Goal: Task Accomplishment & Management: Manage account settings

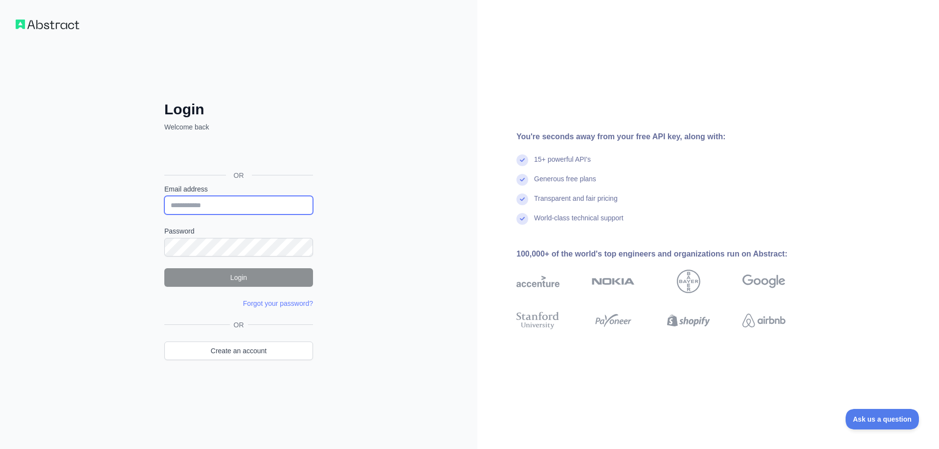
type input "**********"
drag, startPoint x: 279, startPoint y: 204, endPoint x: 192, endPoint y: 271, distance: 110.2
click at [279, 204] on input "**********" at bounding box center [238, 205] width 149 height 19
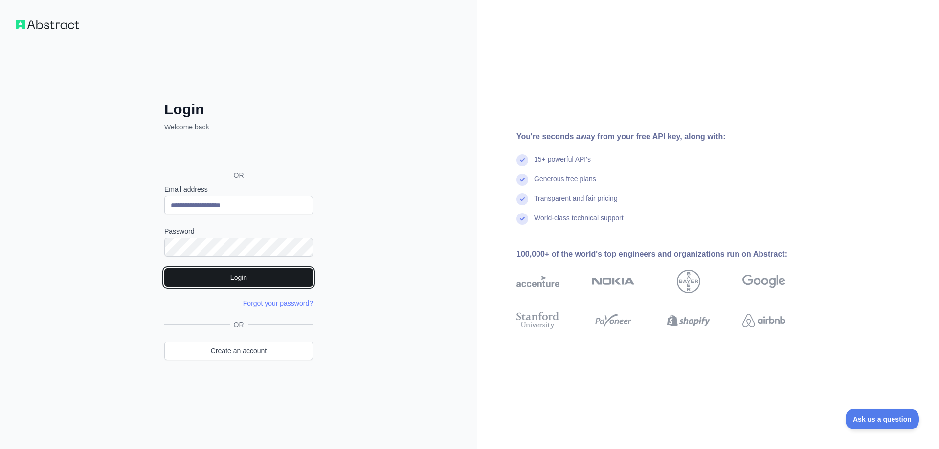
click at [168, 270] on button "Login" at bounding box center [238, 277] width 149 height 19
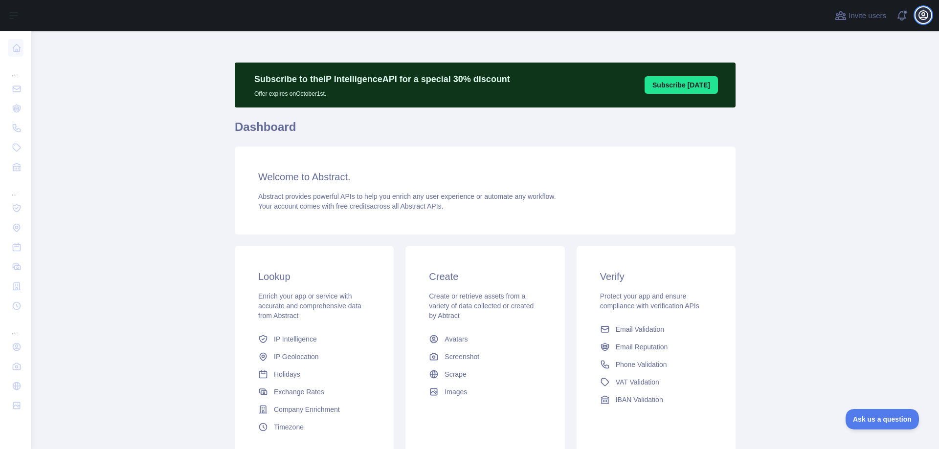
click at [922, 13] on icon "button" at bounding box center [923, 15] width 9 height 9
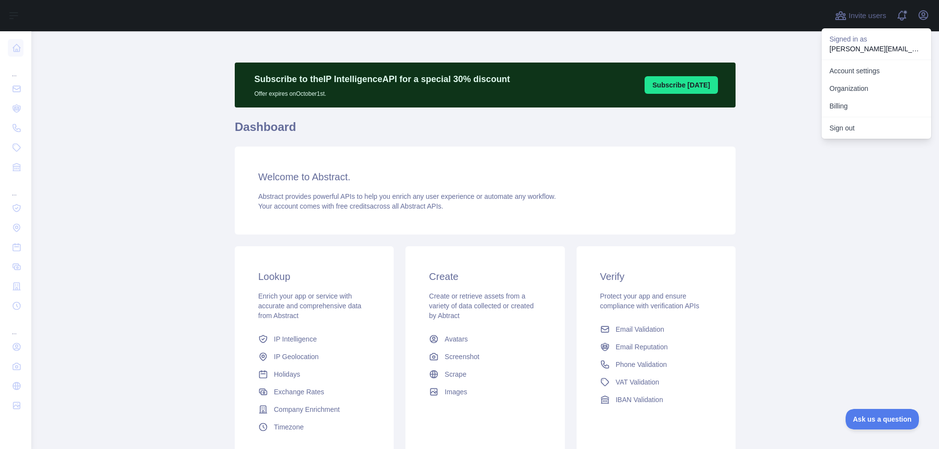
click at [871, 105] on button "Billing" at bounding box center [876, 106] width 110 height 18
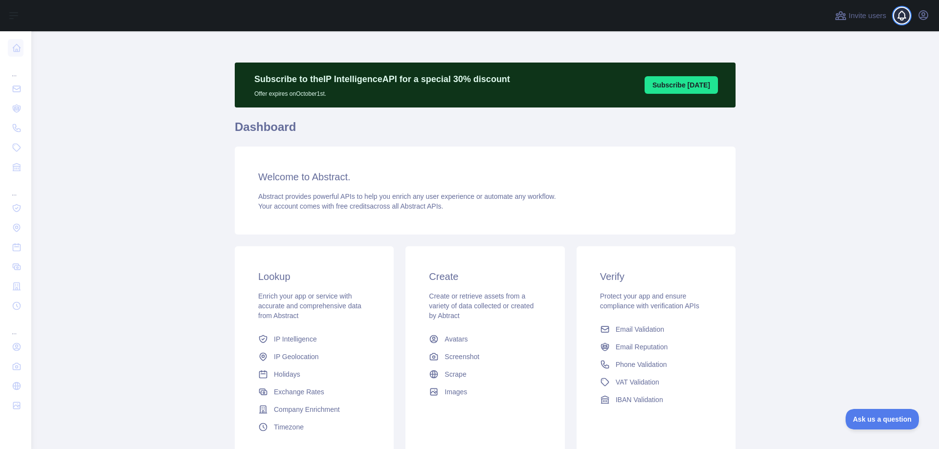
click at [914, 14] on span at bounding box center [906, 15] width 20 height 31
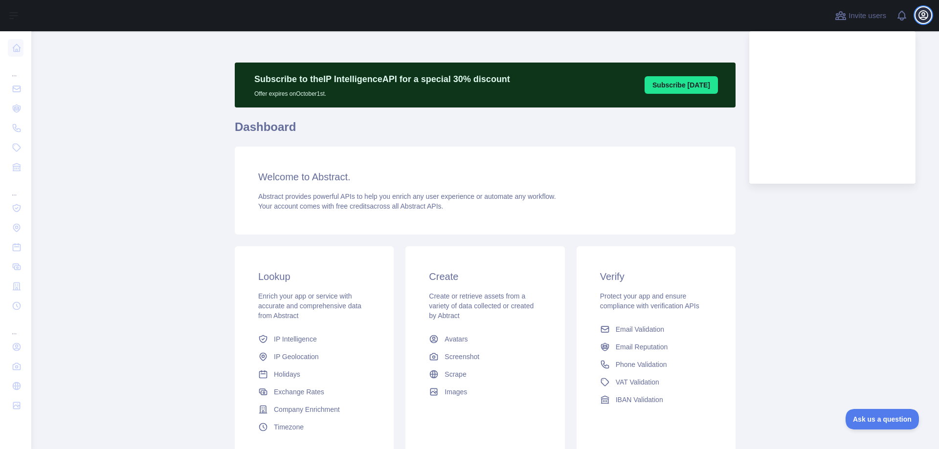
click at [919, 12] on icon "button" at bounding box center [923, 15] width 9 height 9
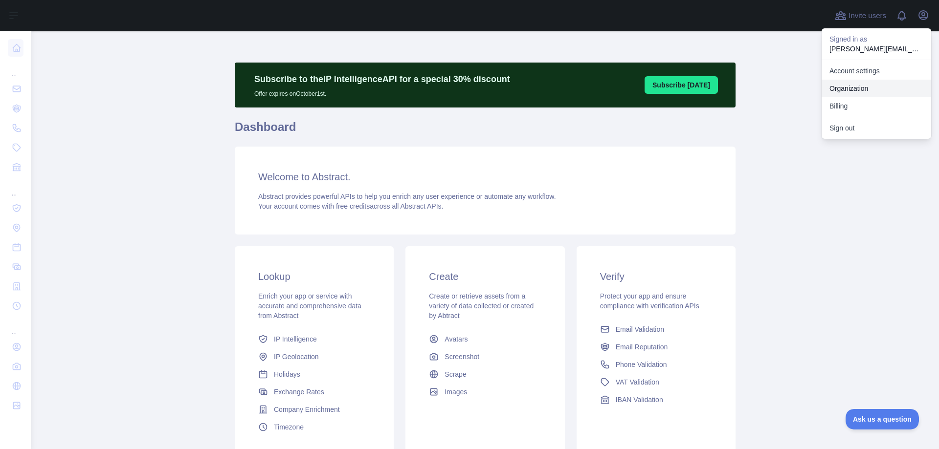
click at [848, 94] on link "Organization" at bounding box center [876, 89] width 110 height 18
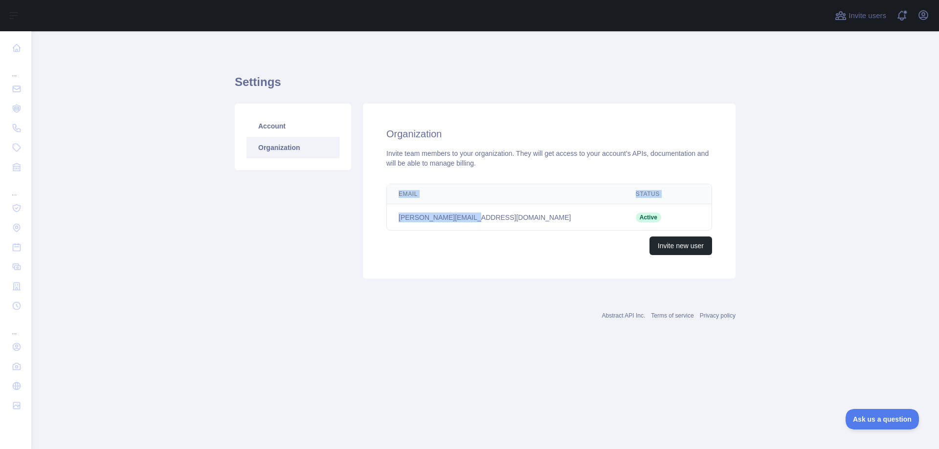
drag, startPoint x: 492, startPoint y: 215, endPoint x: 382, endPoint y: 219, distance: 109.6
click at [382, 219] on div "Email Status Edit chen@advengerwiz.com Active Invite new user" at bounding box center [549, 219] width 357 height 79
click at [384, 219] on div "Email Status Edit chen@advengerwiz.com Active Invite new user" at bounding box center [549, 219] width 357 height 79
click at [412, 214] on td "chen@advengerwiz.com" at bounding box center [505, 217] width 237 height 26
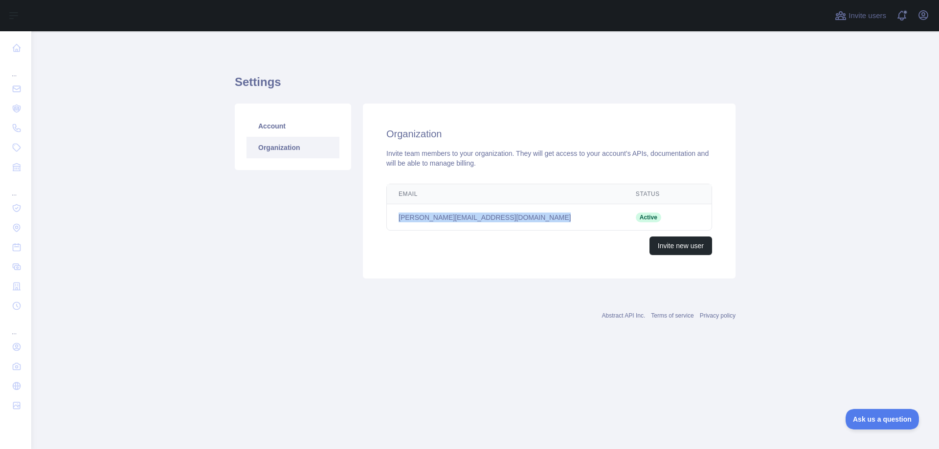
click at [412, 214] on td "chen@advengerwiz.com" at bounding box center [505, 217] width 237 height 26
click at [285, 129] on link "Account" at bounding box center [292, 126] width 93 height 22
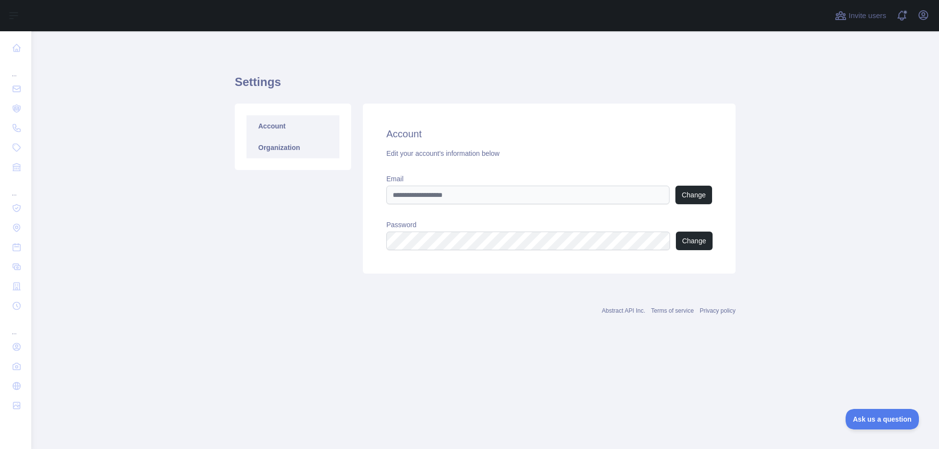
click at [285, 140] on link "Organization" at bounding box center [292, 148] width 93 height 22
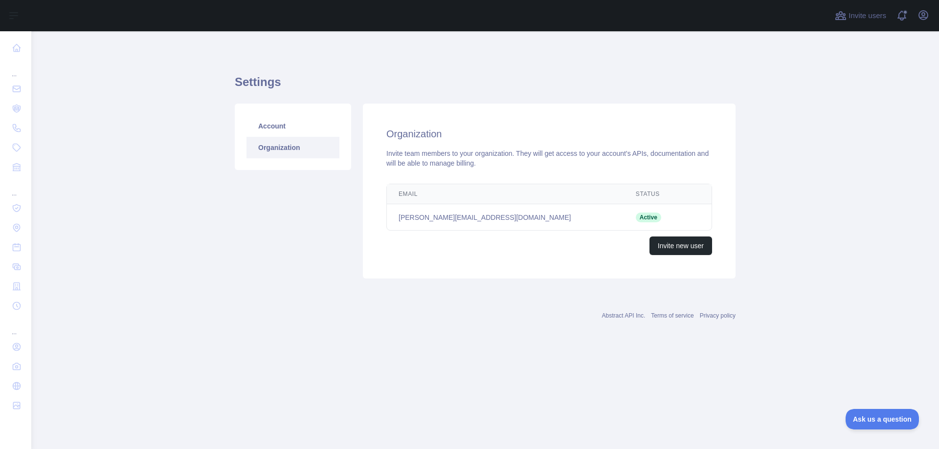
click at [624, 215] on td "Active" at bounding box center [653, 217] width 59 height 26
click at [475, 219] on td "chen@advengerwiz.com" at bounding box center [505, 217] width 237 height 26
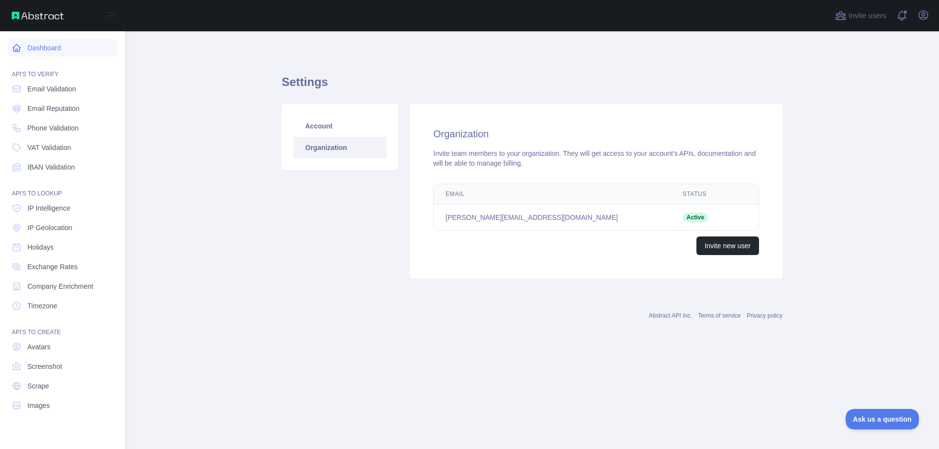
click at [63, 48] on link "Dashboard" at bounding box center [63, 48] width 110 height 18
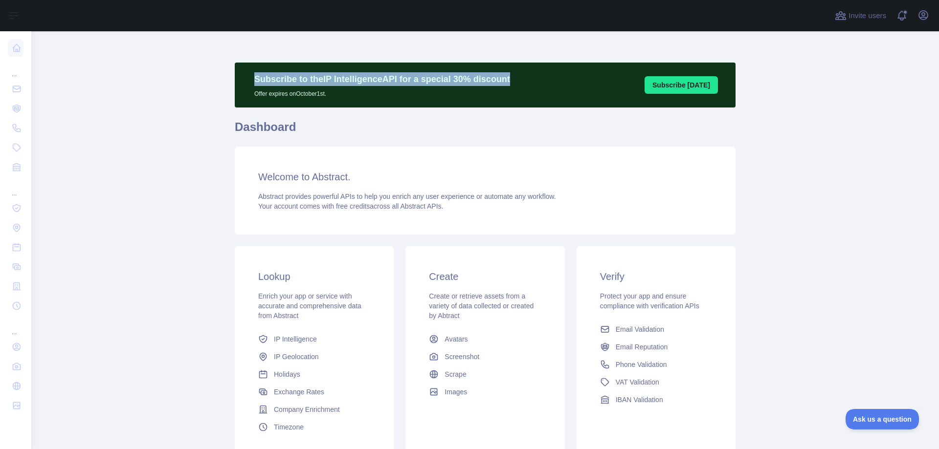
drag, startPoint x: 245, startPoint y: 78, endPoint x: 508, endPoint y: 80, distance: 262.5
click at [508, 80] on div "Subscribe to the IP Intelligence API for a special 30 % discount Offer expires …" at bounding box center [485, 85] width 501 height 45
drag, startPoint x: 369, startPoint y: 97, endPoint x: 206, endPoint y: 72, distance: 164.7
click at [206, 72] on main "Subscribe to the IP Intelligence API for a special 30 % discount Offer expires …" at bounding box center [484, 240] width 907 height 418
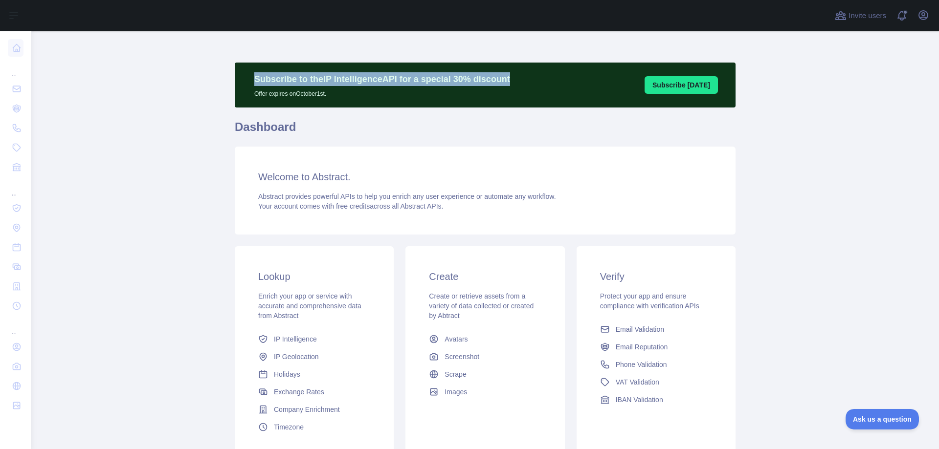
drag, startPoint x: 285, startPoint y: 78, endPoint x: 353, endPoint y: 91, distance: 70.1
click at [348, 90] on div "Subscribe to the IP Intelligence API for a special 30 % discount Offer expires …" at bounding box center [485, 85] width 501 height 45
click at [353, 91] on p "Offer expires on October 1st." at bounding box center [382, 92] width 256 height 12
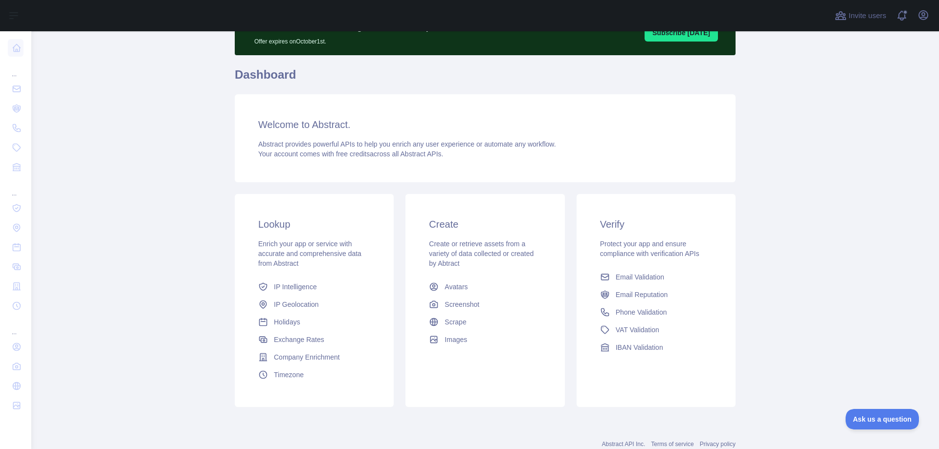
scroll to position [83, 0]
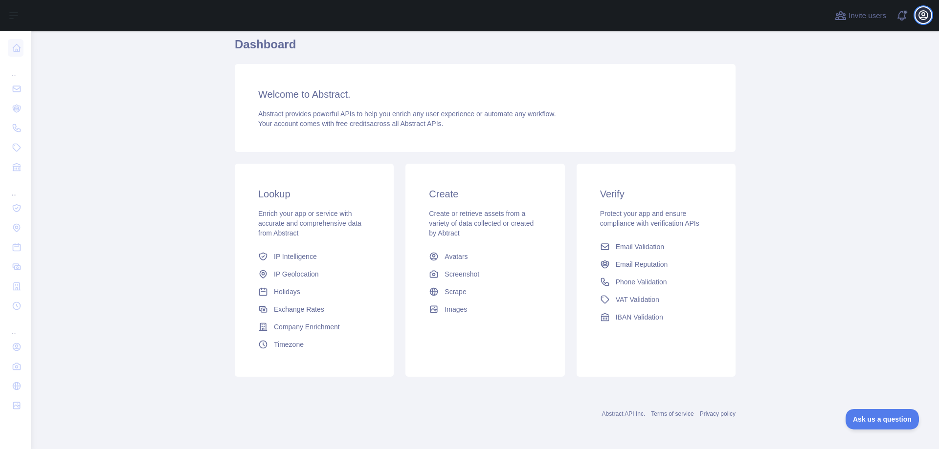
click at [925, 14] on icon "button" at bounding box center [923, 15] width 12 height 12
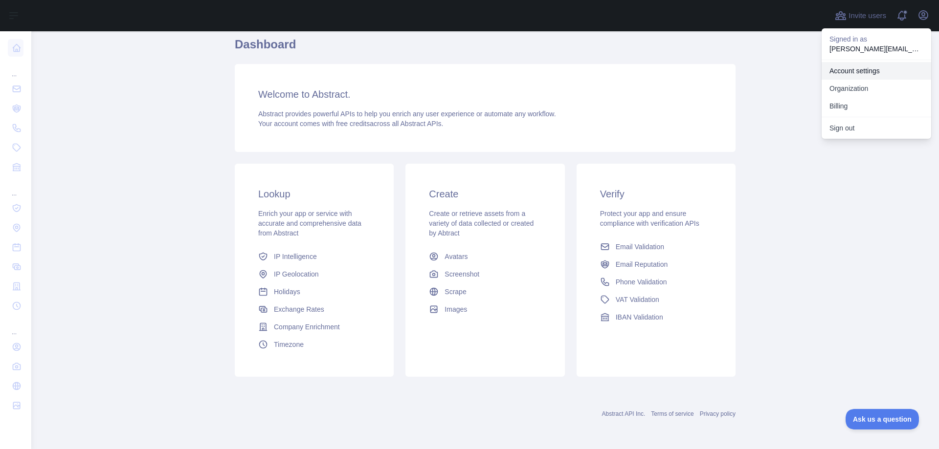
click at [868, 69] on link "Account settings" at bounding box center [876, 71] width 110 height 18
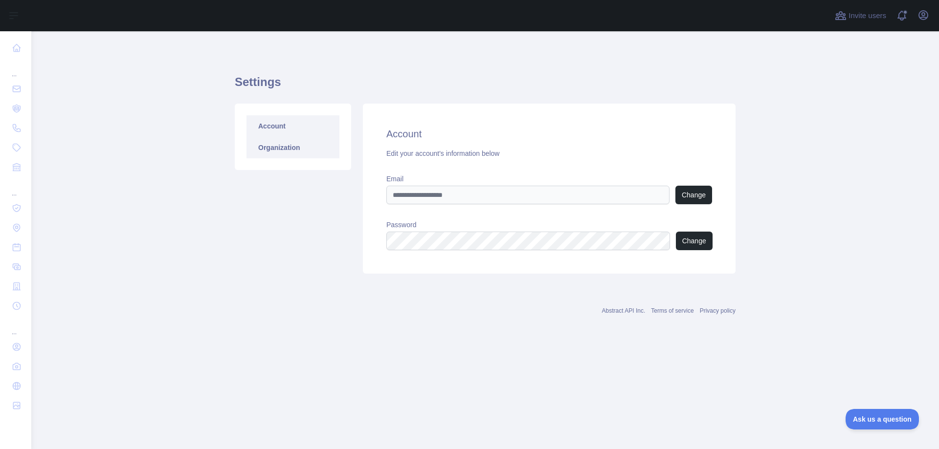
click at [297, 140] on link "Organization" at bounding box center [292, 148] width 93 height 22
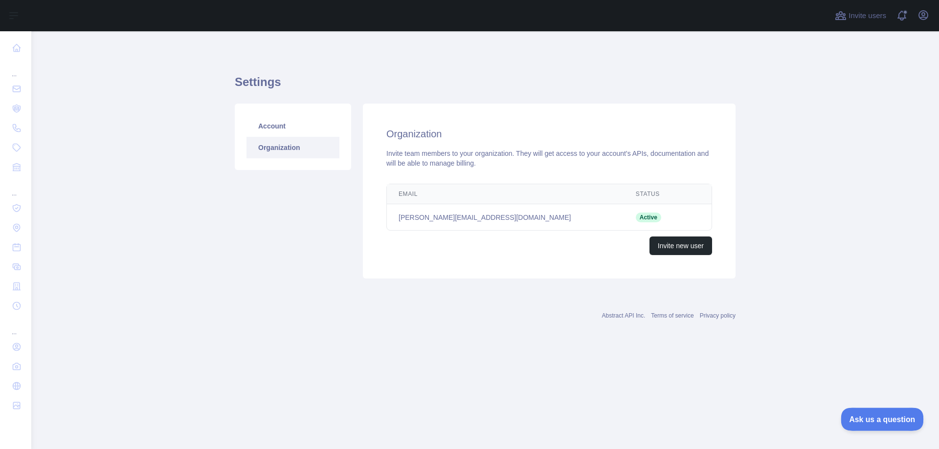
click at [893, 418] on span "Ask us a question" at bounding box center [876, 418] width 73 height 7
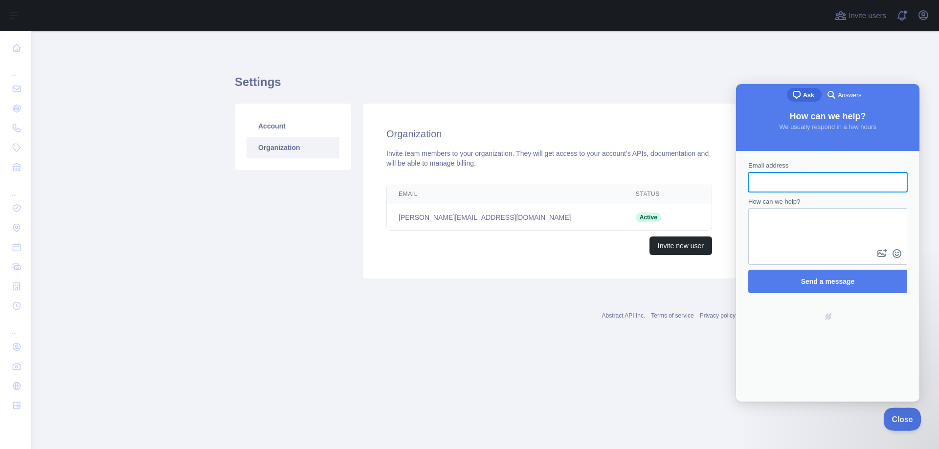
click at [907, 418] on span "Close" at bounding box center [899, 418] width 33 height 7
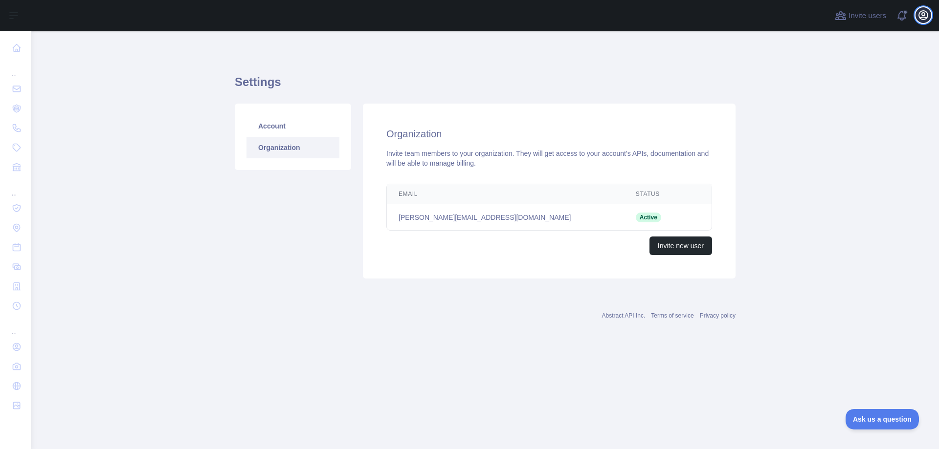
click at [918, 13] on icon "button" at bounding box center [923, 15] width 12 height 12
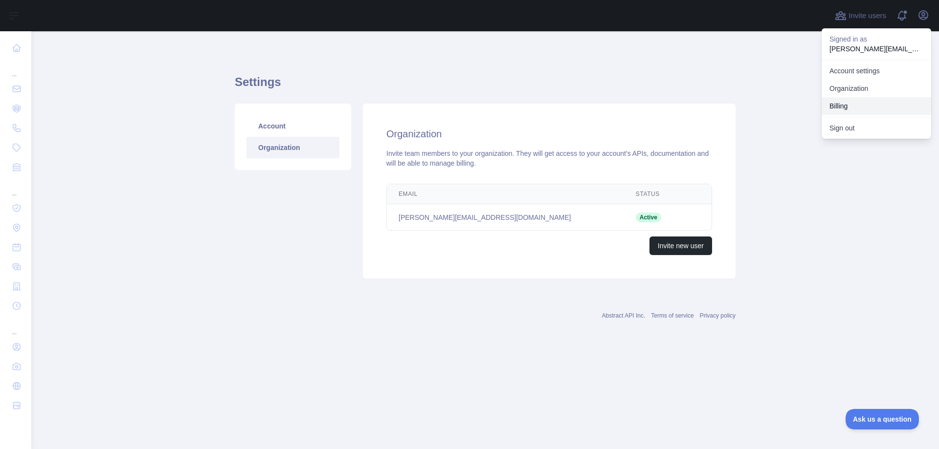
click at [856, 101] on button "Billing" at bounding box center [876, 106] width 110 height 18
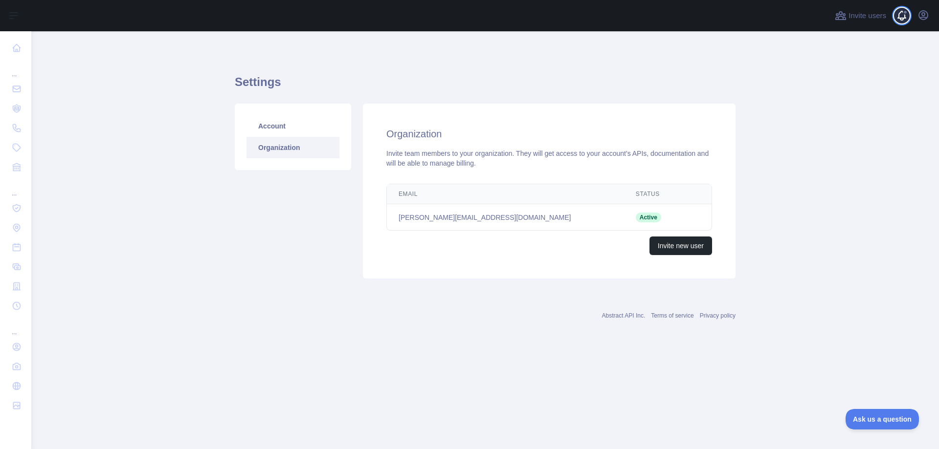
click at [905, 17] on span at bounding box center [906, 15] width 20 height 31
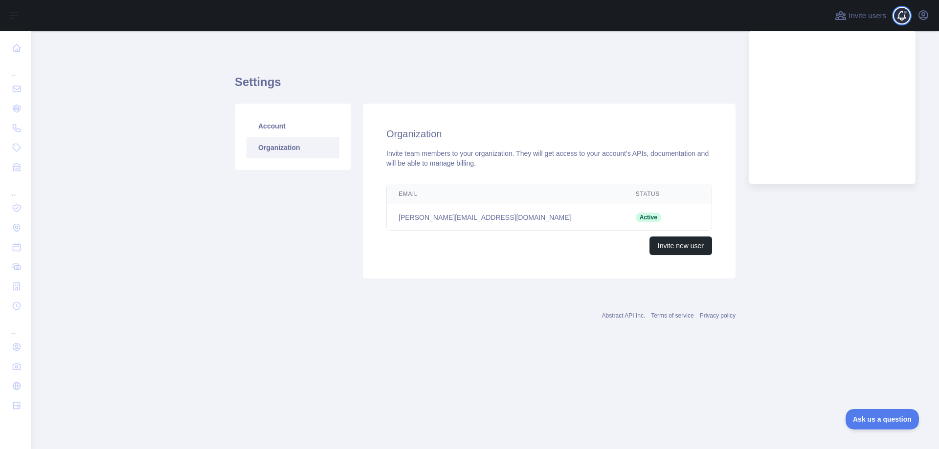
click at [905, 17] on span at bounding box center [906, 15] width 20 height 31
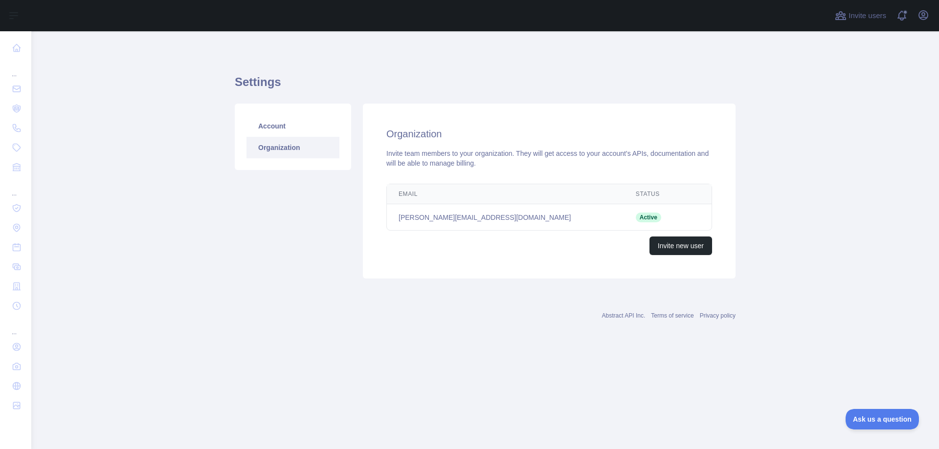
click at [934, 12] on div "Invite users View notifications Open user menu" at bounding box center [484, 15] width 907 height 31
click at [922, 13] on icon "button" at bounding box center [923, 15] width 9 height 9
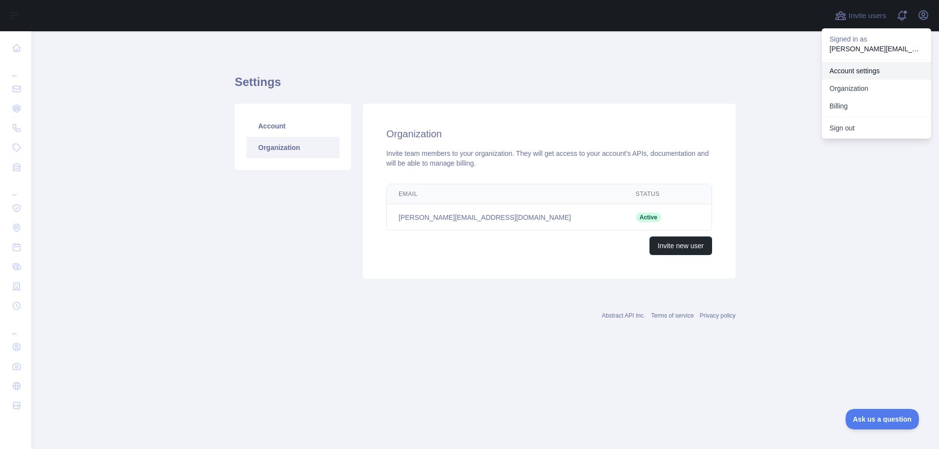
click at [864, 71] on link "Account settings" at bounding box center [876, 71] width 110 height 18
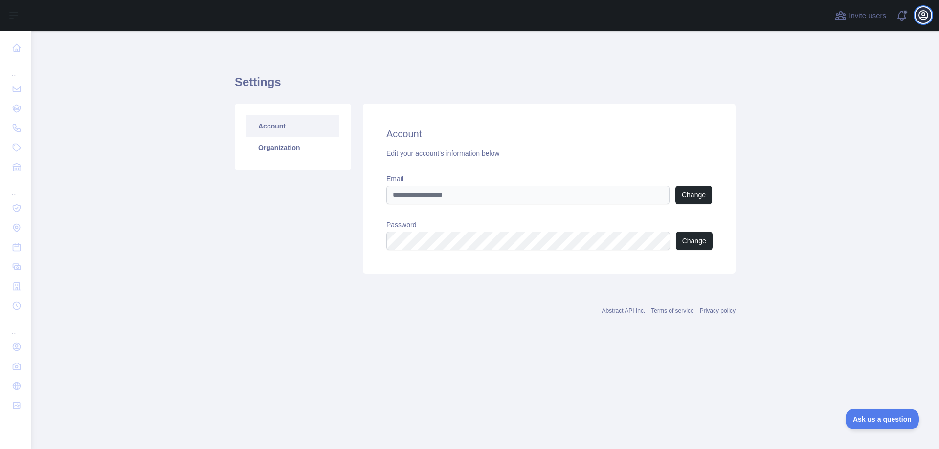
click at [921, 14] on icon "button" at bounding box center [923, 15] width 12 height 12
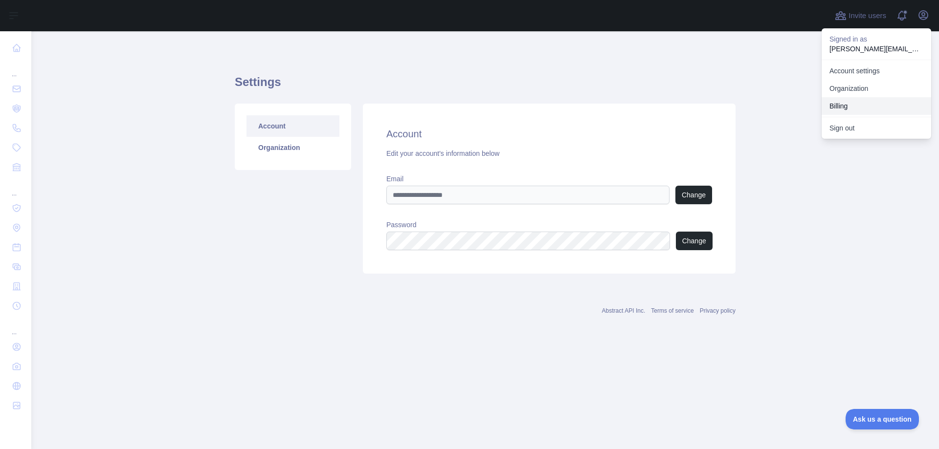
click at [860, 102] on button "Billing" at bounding box center [876, 106] width 110 height 18
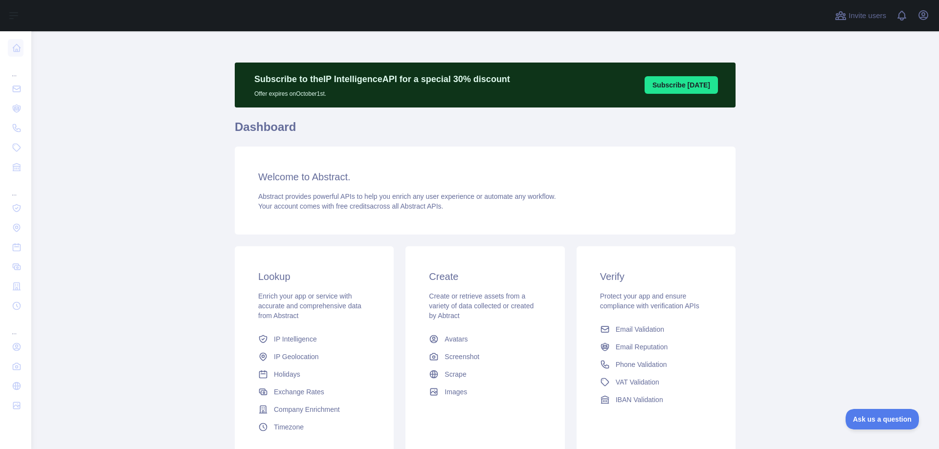
drag, startPoint x: 251, startPoint y: 76, endPoint x: 376, endPoint y: 104, distance: 128.7
click at [373, 104] on div "Subscribe to the IP Intelligence API for a special 30 % discount Offer expires …" at bounding box center [485, 85] width 501 height 45
click at [376, 104] on div "Subscribe to the IP Intelligence API for a special 30 % discount Offer expires …" at bounding box center [485, 85] width 501 height 45
click at [906, 12] on span at bounding box center [904, 12] width 5 height 5
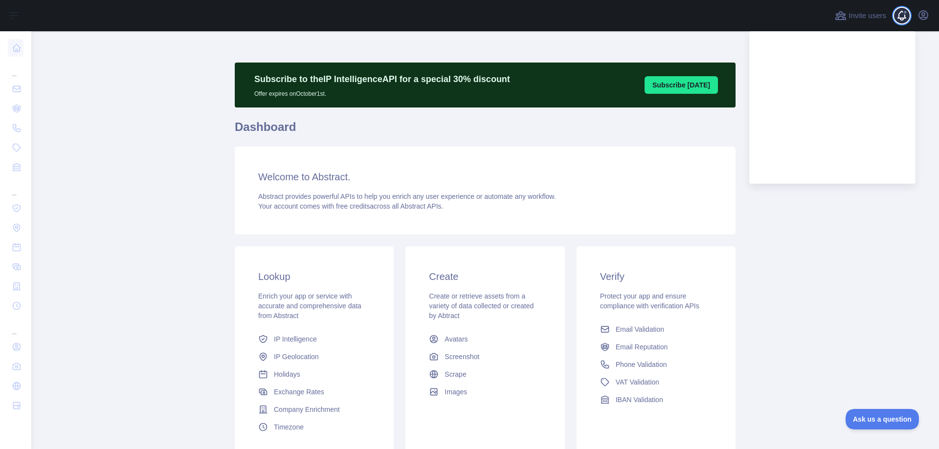
click at [906, 12] on span at bounding box center [904, 12] width 5 height 5
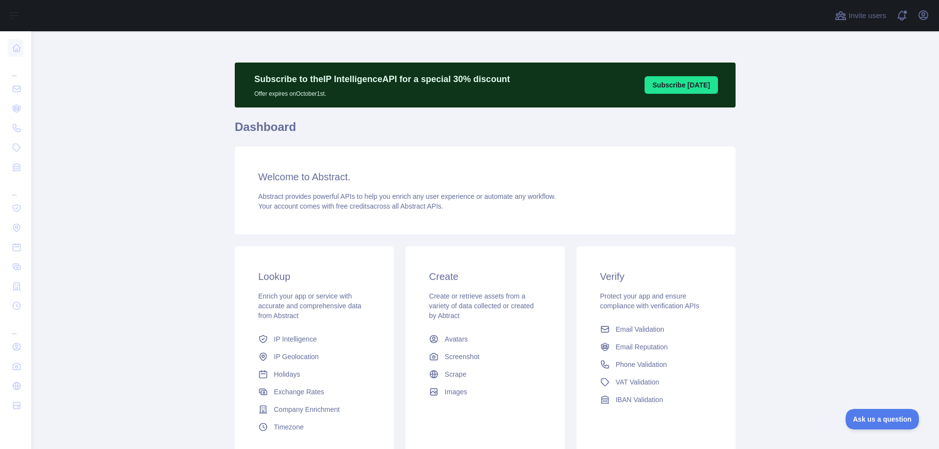
click at [915, 11] on div "Open user menu" at bounding box center [923, 15] width 16 height 17
click at [923, 14] on icon "button" at bounding box center [923, 15] width 12 height 12
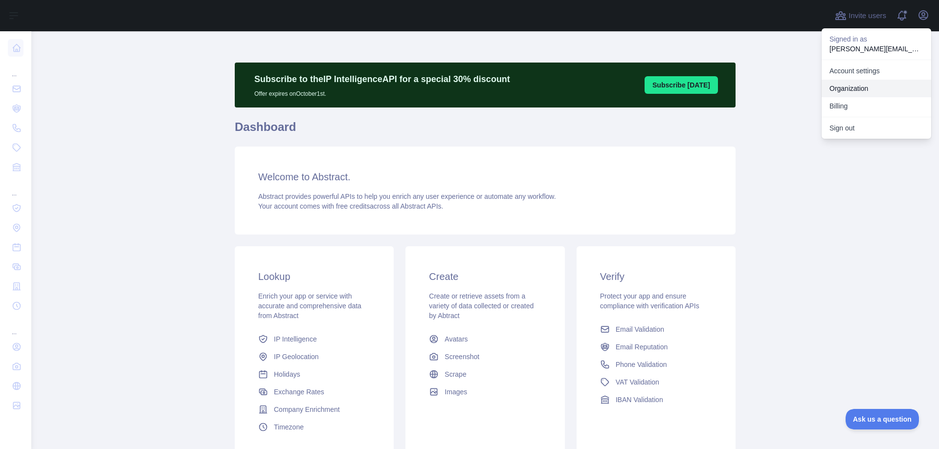
click at [856, 86] on link "Organization" at bounding box center [876, 89] width 110 height 18
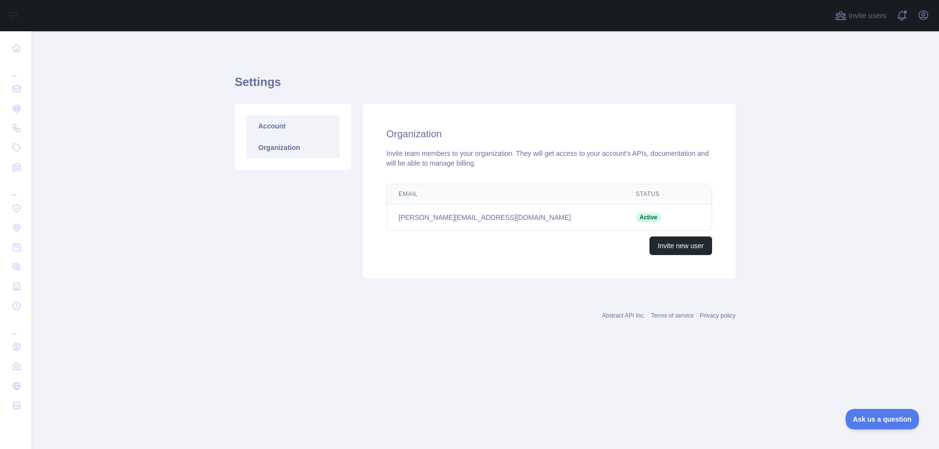
click at [299, 127] on link "Account" at bounding box center [292, 126] width 93 height 22
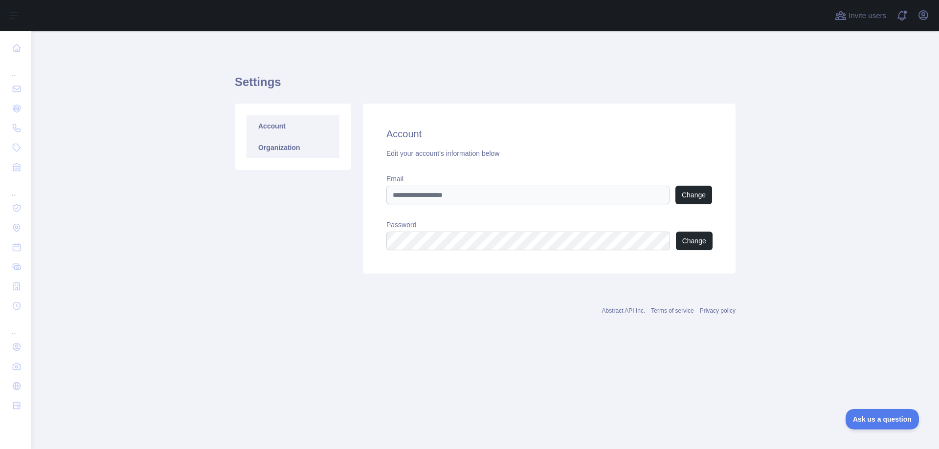
click at [288, 149] on link "Organization" at bounding box center [292, 148] width 93 height 22
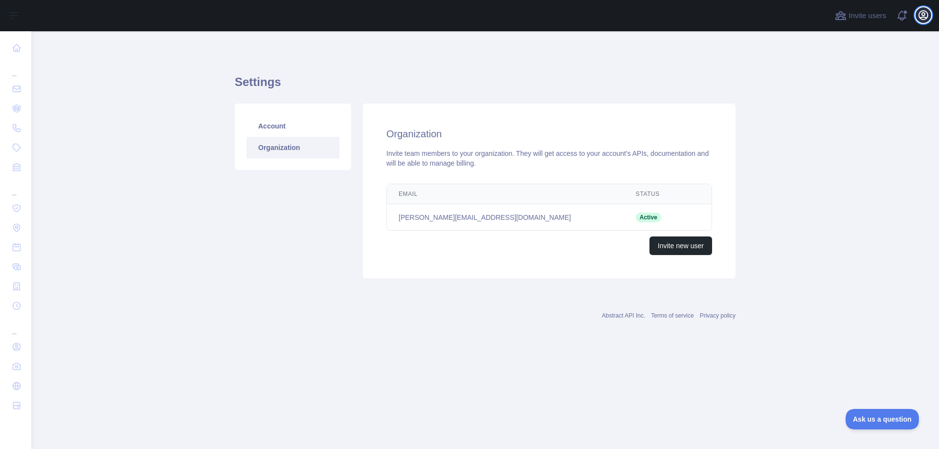
click at [922, 9] on icon "button" at bounding box center [923, 15] width 12 height 12
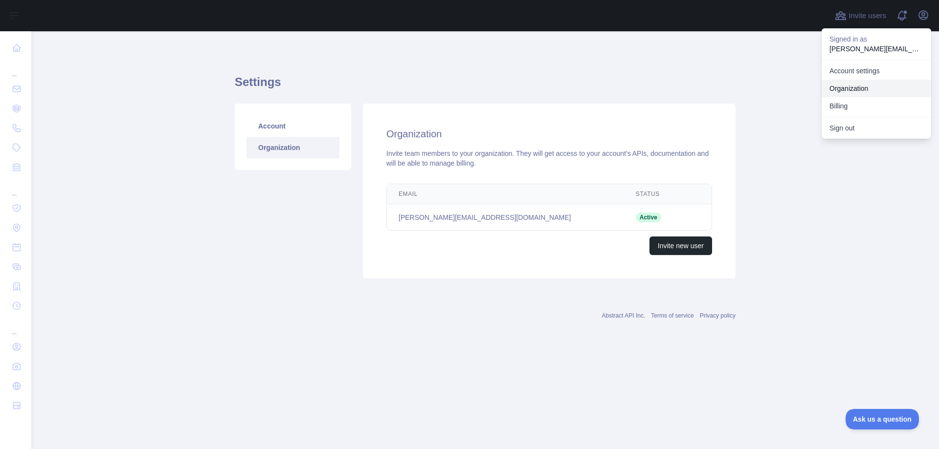
click at [852, 102] on button "Billing" at bounding box center [876, 106] width 110 height 18
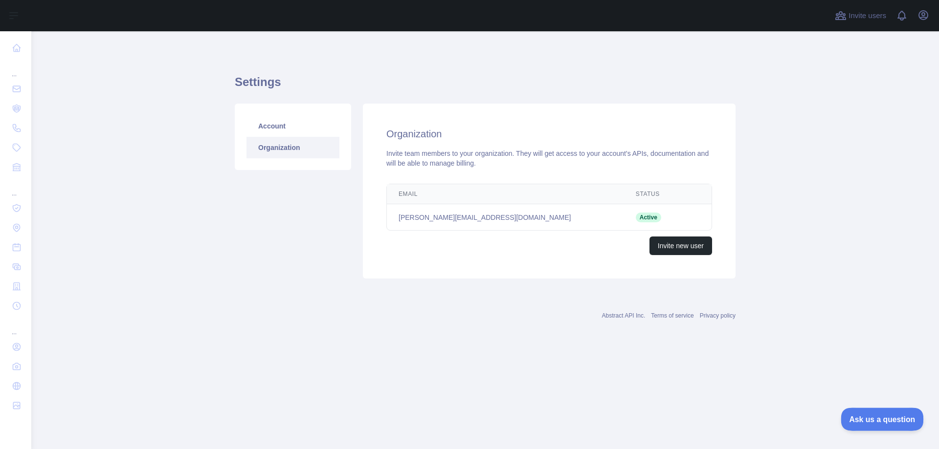
click at [868, 426] on button "Ask us a question" at bounding box center [876, 418] width 73 height 21
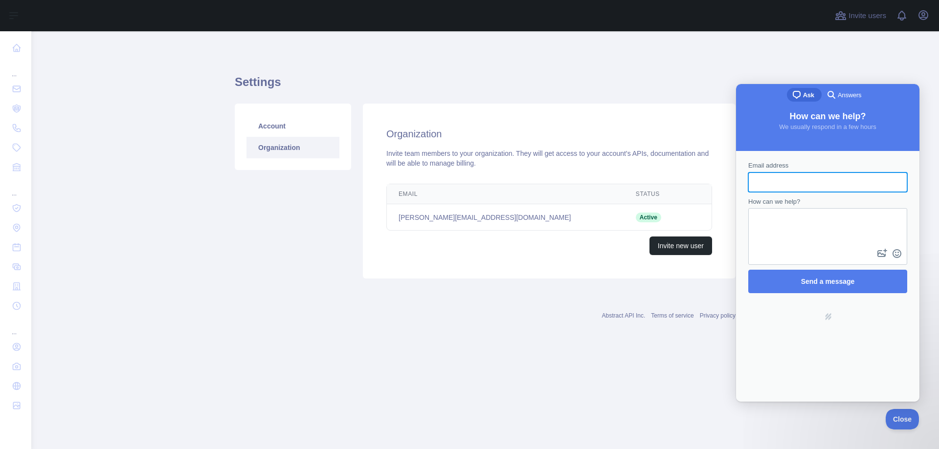
click at [804, 181] on input "Email address" at bounding box center [827, 183] width 143 height 18
click at [787, 181] on input "Email address" at bounding box center [827, 183] width 143 height 18
drag, startPoint x: 482, startPoint y: 217, endPoint x: 395, endPoint y: 215, distance: 87.0
click at [395, 215] on td "[PERSON_NAME][EMAIL_ADDRESS][DOMAIN_NAME]" at bounding box center [505, 217] width 237 height 26
copy td "[PERSON_NAME][EMAIL_ADDRESS][DOMAIN_NAME]"
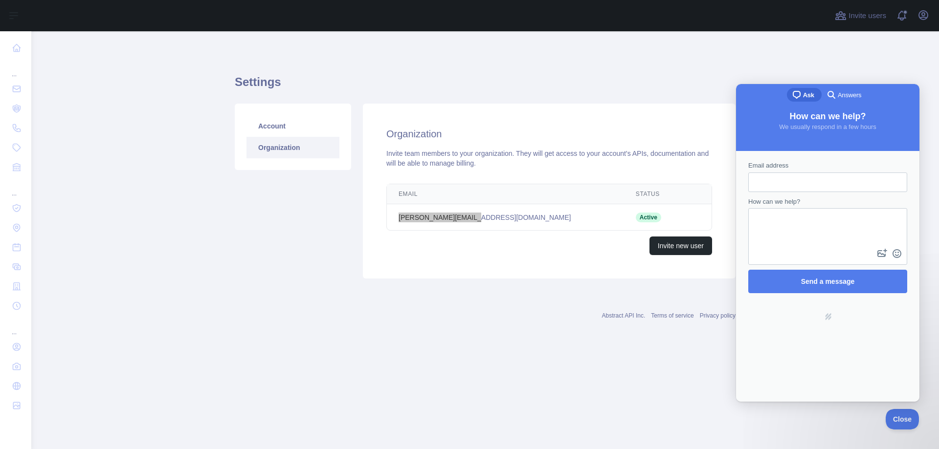
click at [783, 181] on input "Email address" at bounding box center [827, 183] width 143 height 18
paste input "**********"
type input "**********"
click at [784, 230] on textarea "How can we help?" at bounding box center [827, 228] width 157 height 38
drag, startPoint x: 789, startPoint y: 220, endPoint x: 782, endPoint y: 218, distance: 6.6
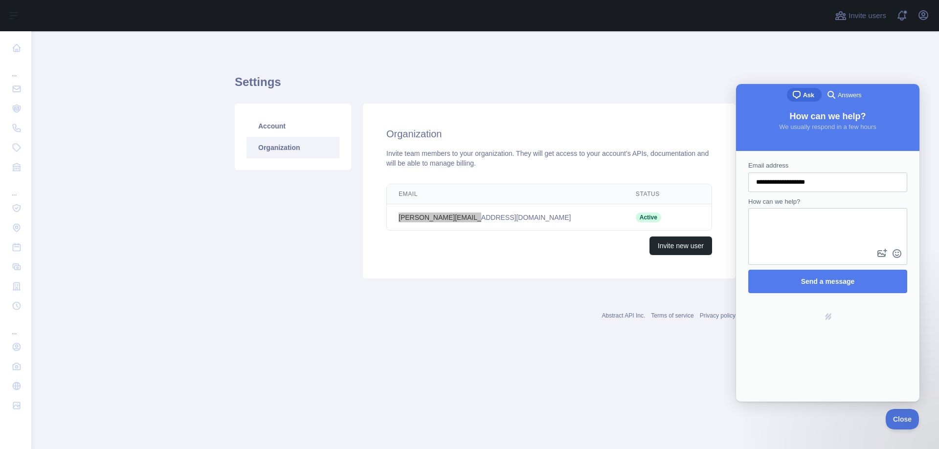
click at [789, 220] on textarea "How can we help?" at bounding box center [827, 228] width 157 height 38
paste textarea "**********"
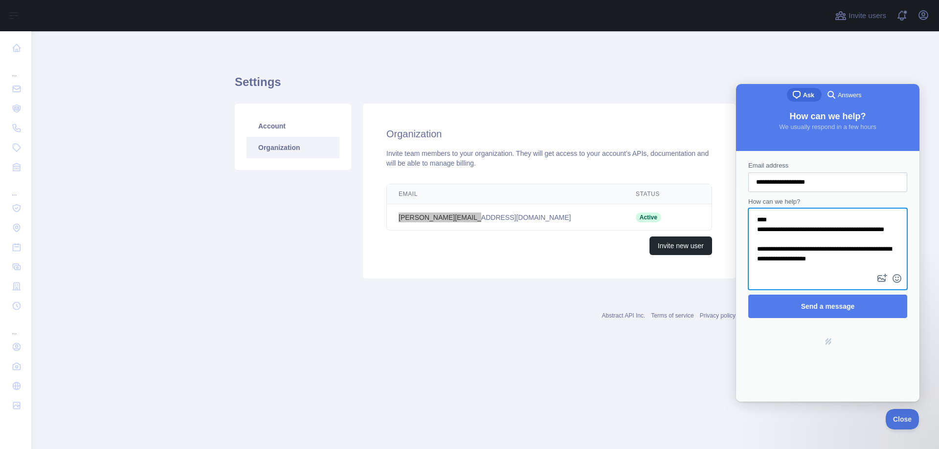
scroll to position [1, 0]
click at [800, 219] on textarea "**********" at bounding box center [827, 240] width 157 height 63
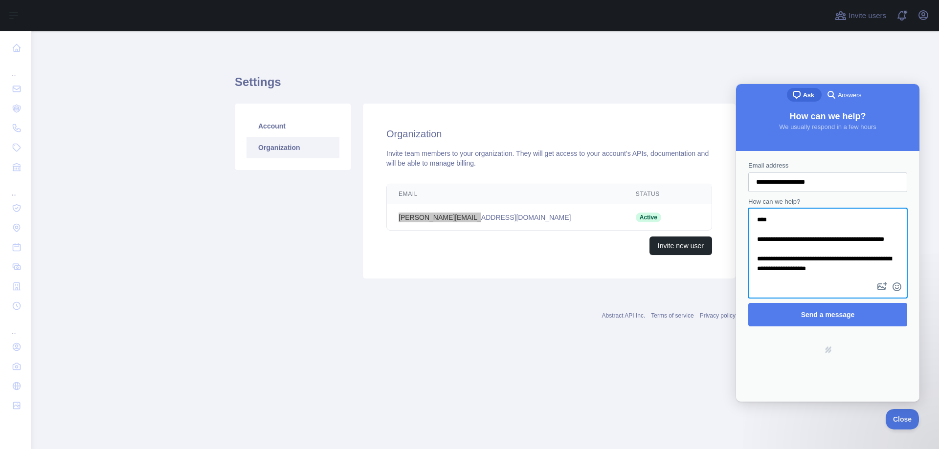
drag, startPoint x: 756, startPoint y: 247, endPoint x: 827, endPoint y: 242, distance: 71.1
click at [827, 242] on textarea "**********" at bounding box center [827, 244] width 157 height 71
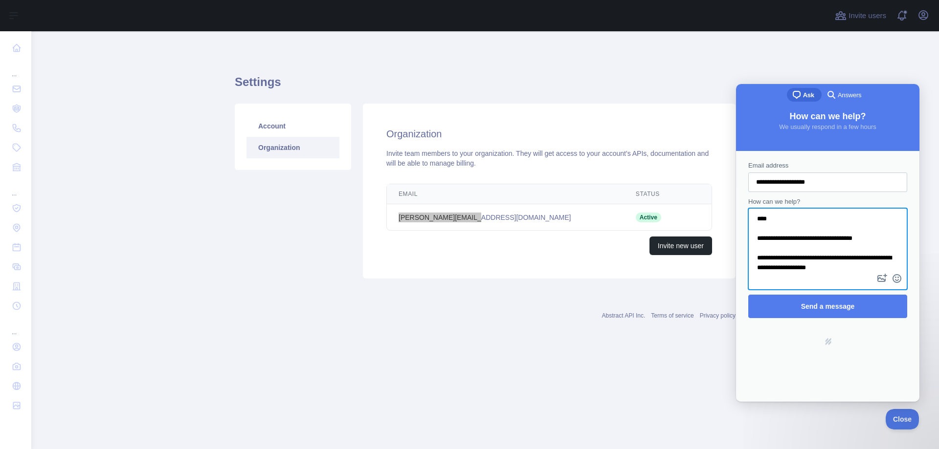
scroll to position [0, 0]
click at [790, 250] on textarea "**********" at bounding box center [827, 240] width 157 height 63
drag, startPoint x: 778, startPoint y: 261, endPoint x: 768, endPoint y: 262, distance: 10.3
click at [768, 262] on textarea "**********" at bounding box center [827, 240] width 157 height 63
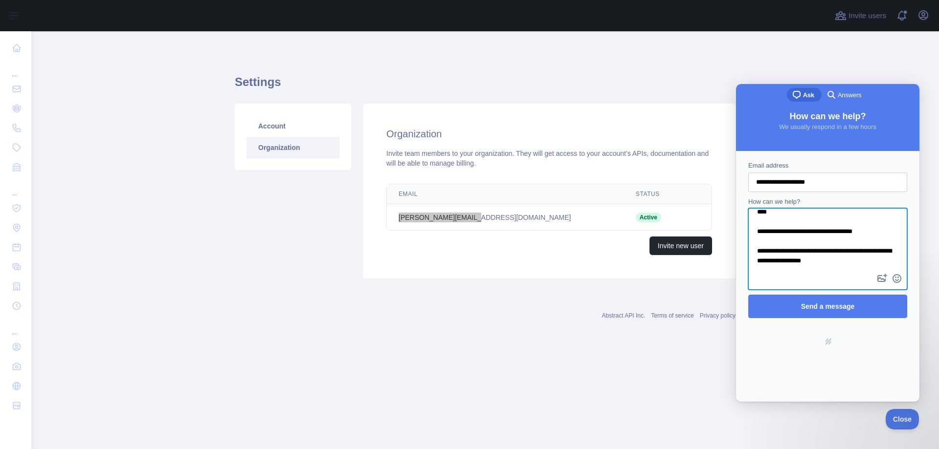
drag, startPoint x: 760, startPoint y: 259, endPoint x: 838, endPoint y: 271, distance: 78.8
click at [838, 271] on textarea "**********" at bounding box center [827, 240] width 157 height 63
click at [839, 261] on textarea "**********" at bounding box center [827, 240] width 157 height 63
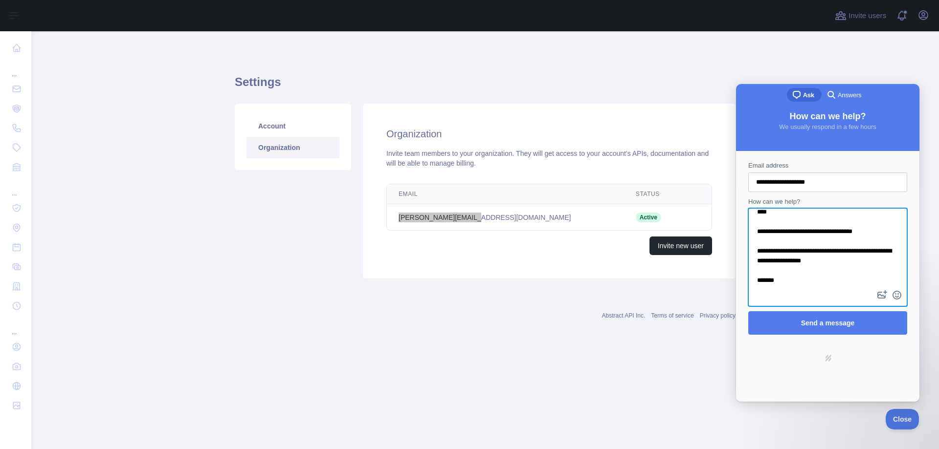
type textarea "**********"
click at [846, 93] on span "Answers" at bounding box center [848, 95] width 23 height 10
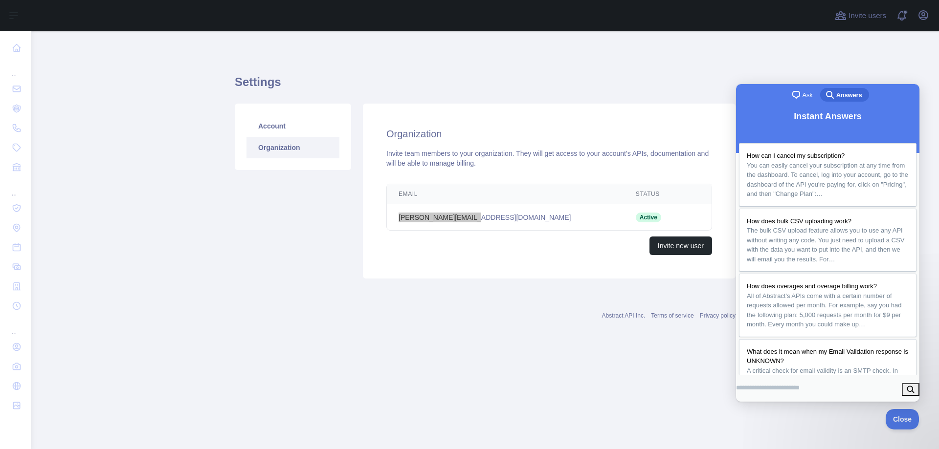
click at [802, 95] on span "Ask" at bounding box center [807, 95] width 10 height 10
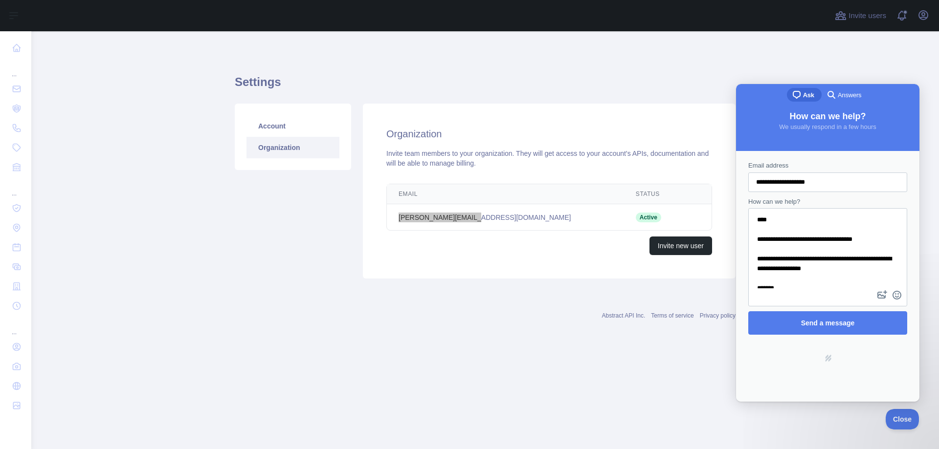
click at [827, 285] on textarea "**********" at bounding box center [827, 248] width 157 height 79
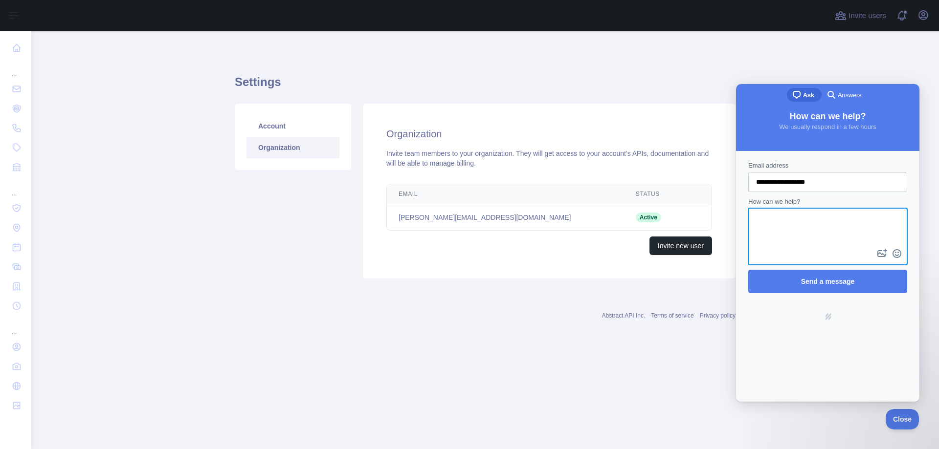
click at [624, 218] on td "Active" at bounding box center [653, 217] width 59 height 26
click at [436, 211] on td "chen@advengerwiz.com" at bounding box center [505, 217] width 237 height 26
click at [432, 216] on td "chen@advengerwiz.com" at bounding box center [505, 217] width 237 height 26
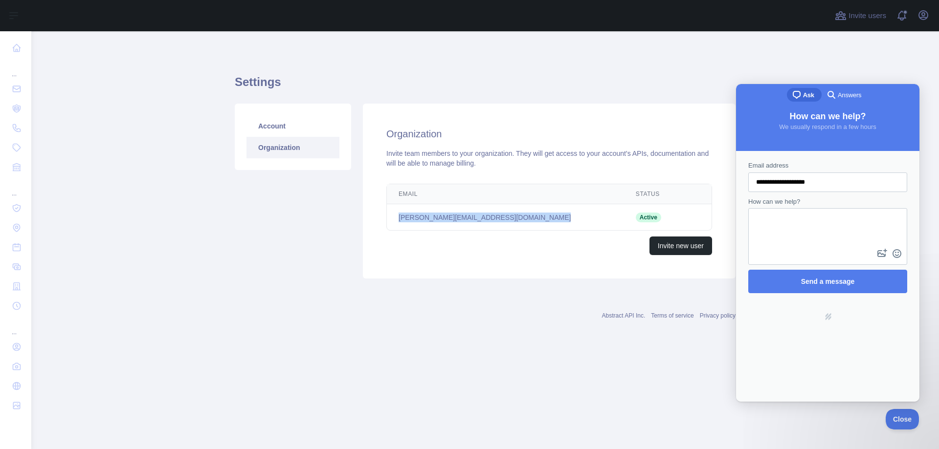
click at [432, 216] on td "chen@advengerwiz.com" at bounding box center [505, 217] width 237 height 26
click at [893, 417] on span "Close" at bounding box center [899, 418] width 33 height 7
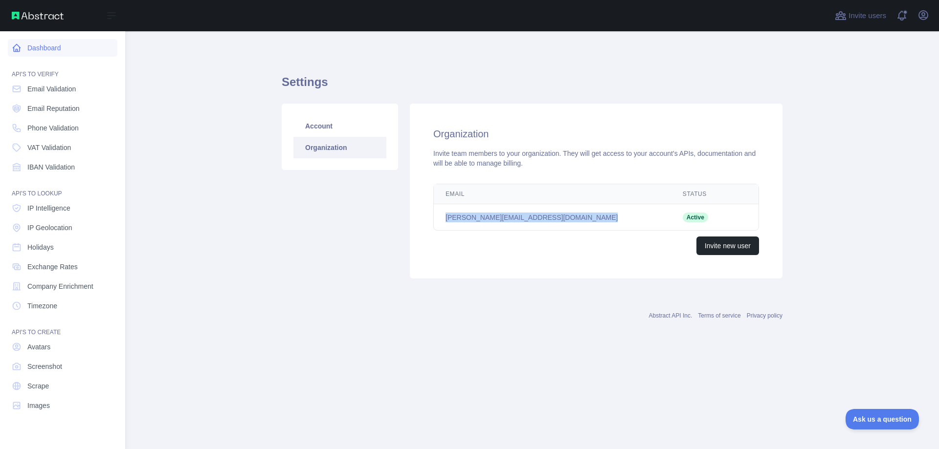
click at [51, 50] on link "Dashboard" at bounding box center [63, 48] width 110 height 18
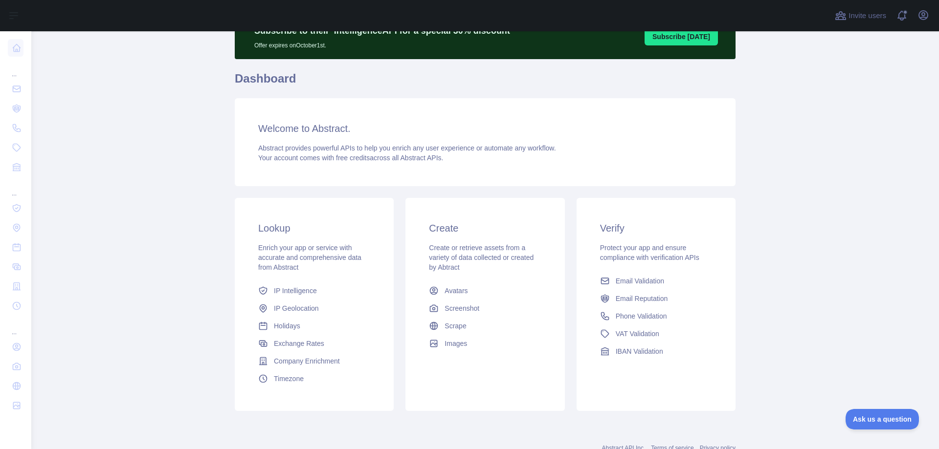
scroll to position [83, 0]
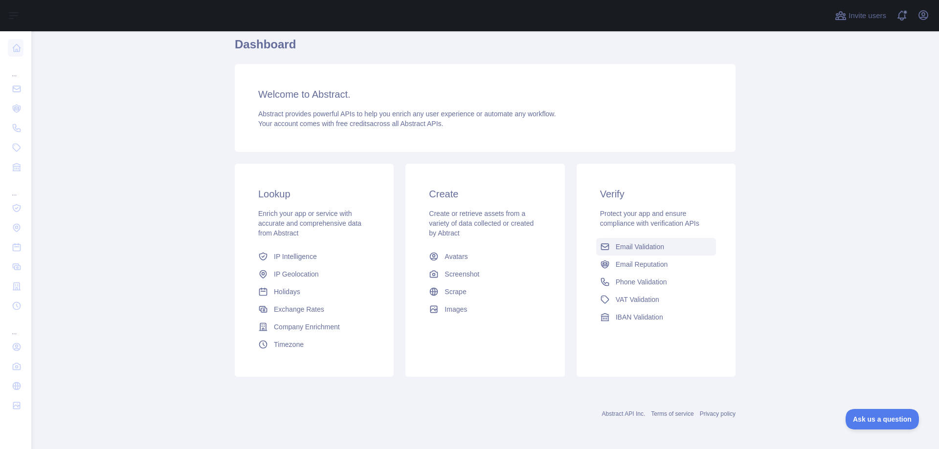
click at [640, 242] on span "Email Validation" at bounding box center [639, 247] width 48 height 10
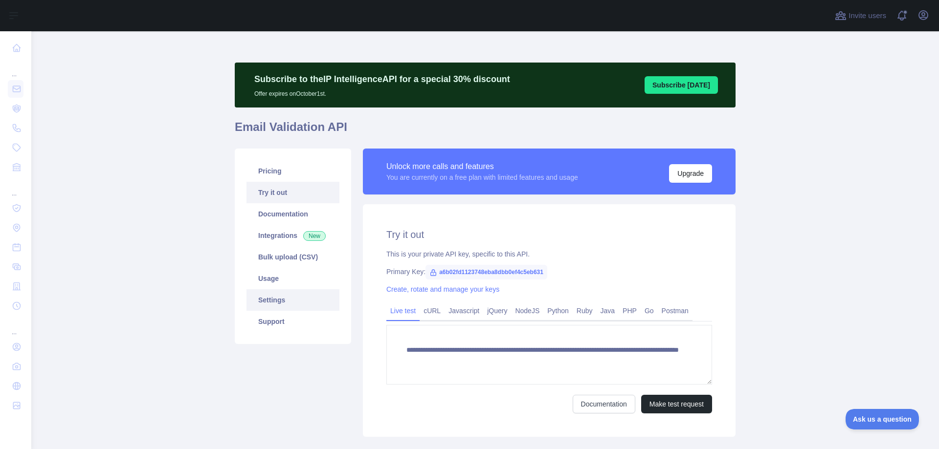
click at [271, 301] on link "Settings" at bounding box center [292, 300] width 93 height 22
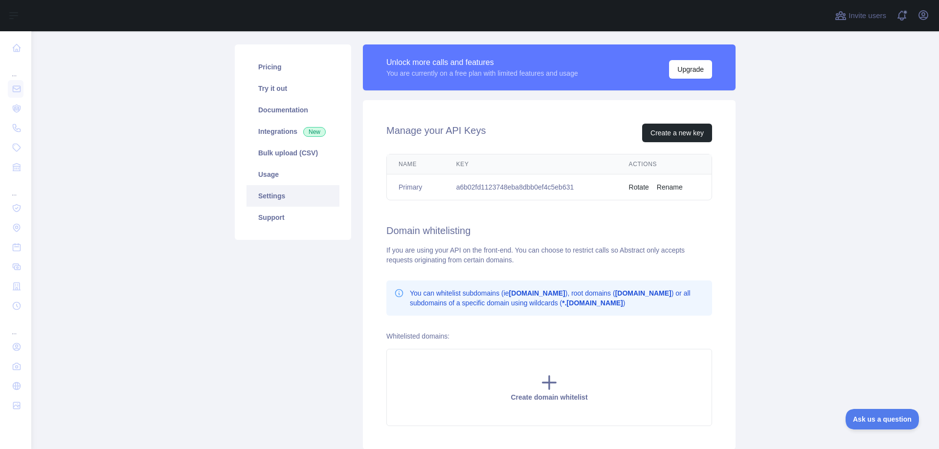
scroll to position [98, 0]
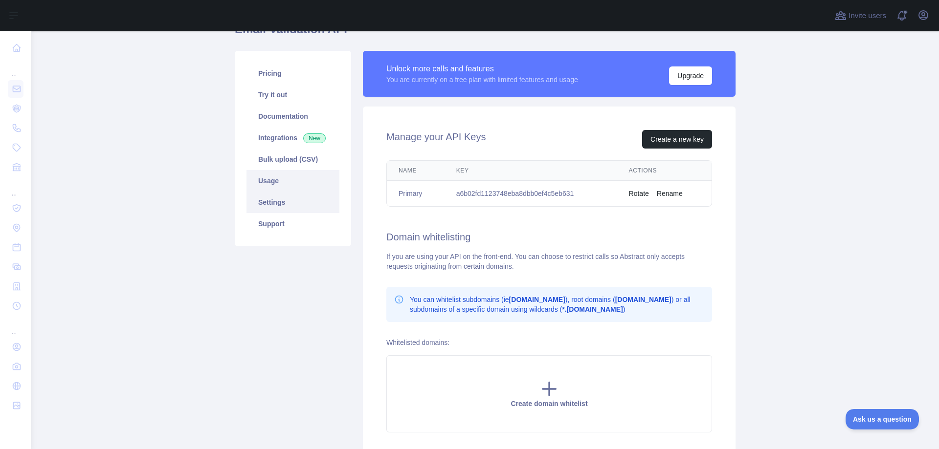
click at [296, 189] on link "Usage" at bounding box center [292, 181] width 93 height 22
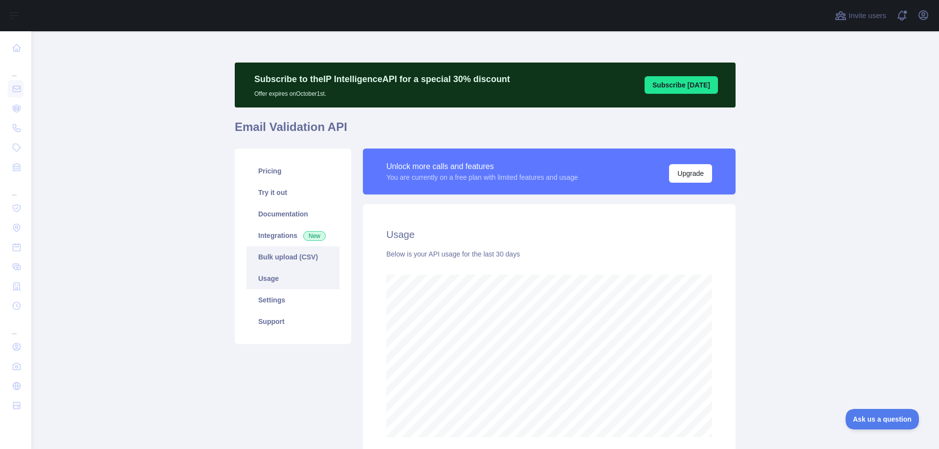
click at [282, 263] on link "Bulk upload (CSV)" at bounding box center [292, 257] width 93 height 22
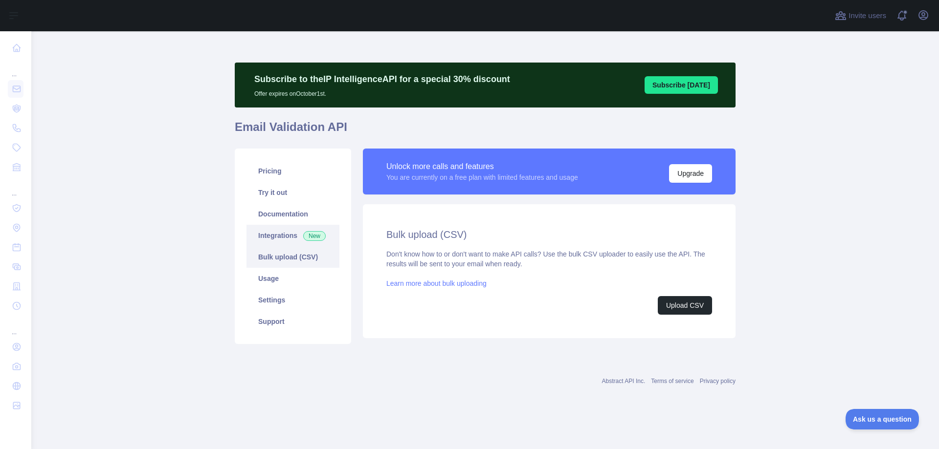
click at [280, 235] on link "Integrations New" at bounding box center [292, 236] width 93 height 22
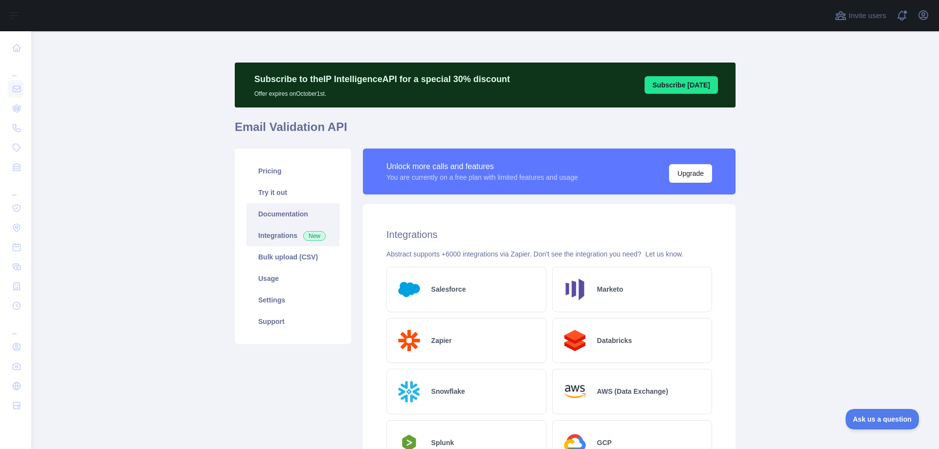
click at [279, 217] on link "Documentation" at bounding box center [292, 214] width 93 height 22
click at [298, 216] on link "Documentation" at bounding box center [292, 214] width 93 height 22
click at [268, 198] on link "Try it out" at bounding box center [292, 193] width 93 height 22
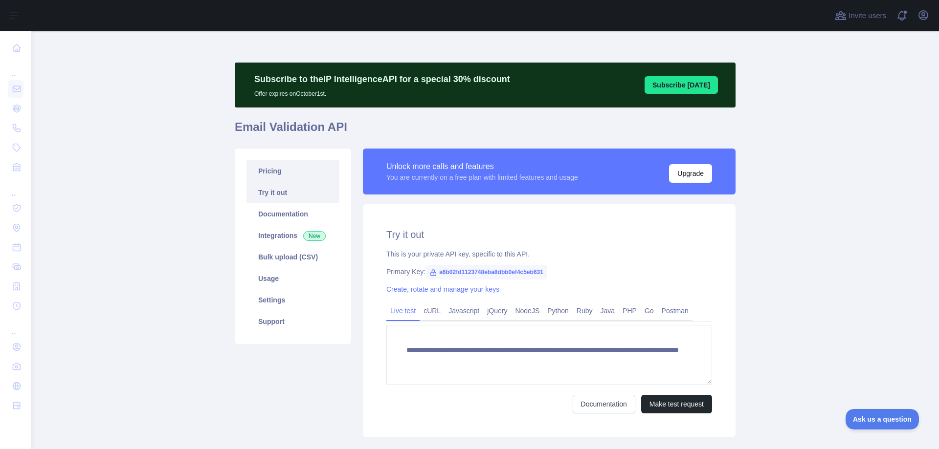
click at [288, 176] on link "Pricing" at bounding box center [292, 171] width 93 height 22
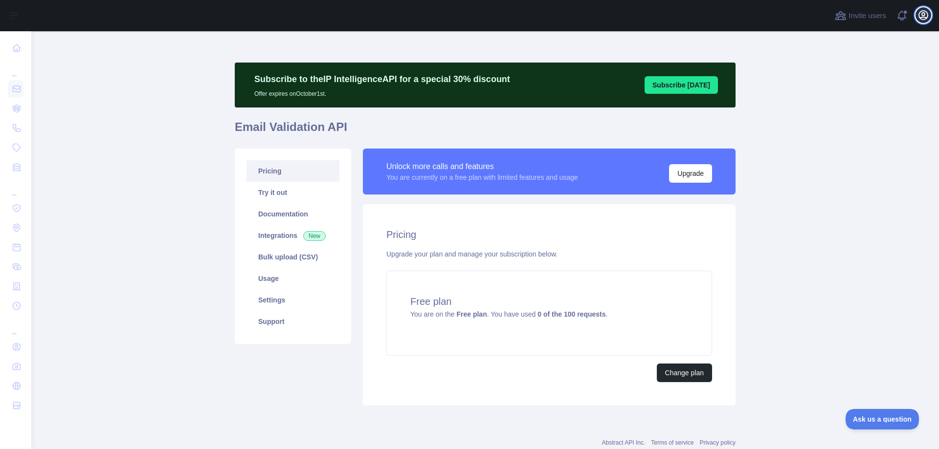
click at [920, 15] on icon "button" at bounding box center [923, 15] width 12 height 12
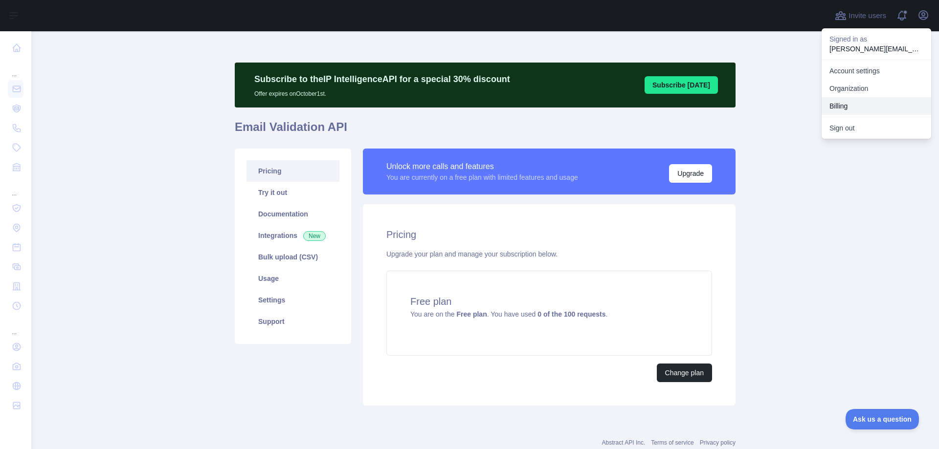
drag, startPoint x: 845, startPoint y: 97, endPoint x: 880, endPoint y: 110, distance: 37.4
click at [880, 110] on button "Billing" at bounding box center [876, 106] width 110 height 18
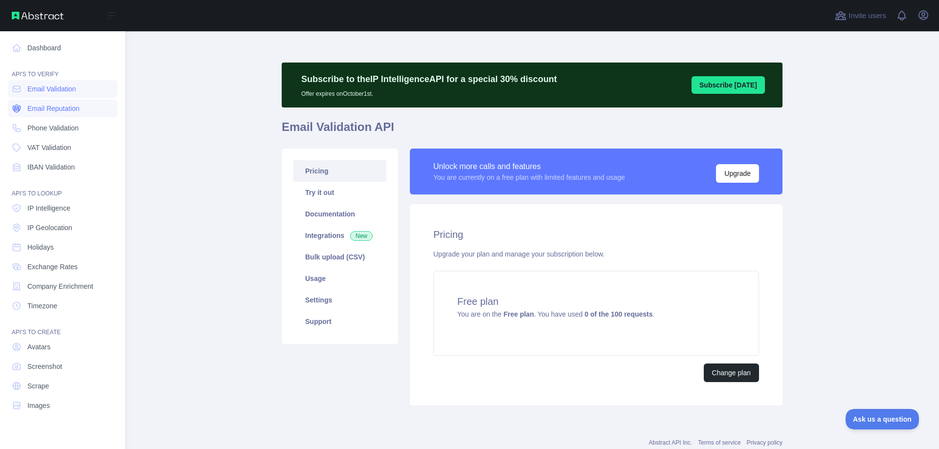
click at [66, 110] on span "Email Reputation" at bounding box center [53, 109] width 52 height 10
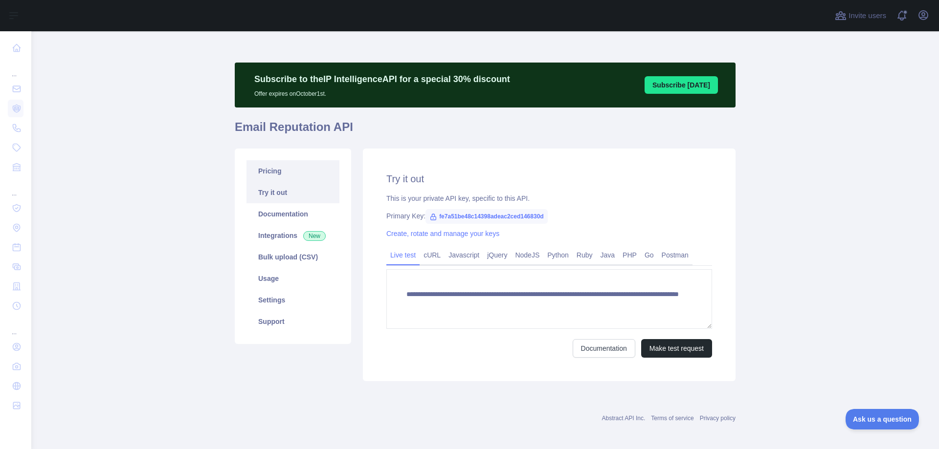
click at [312, 174] on link "Pricing" at bounding box center [292, 171] width 93 height 22
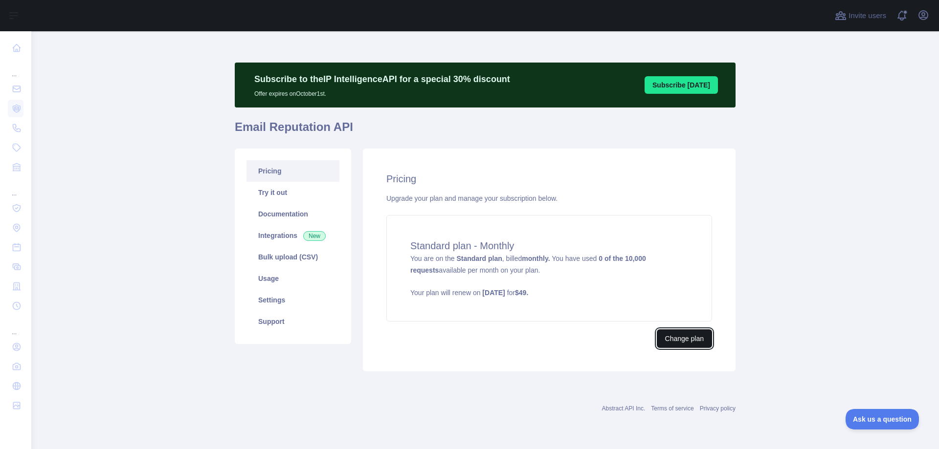
click at [679, 334] on button "Change plan" at bounding box center [684, 338] width 55 height 19
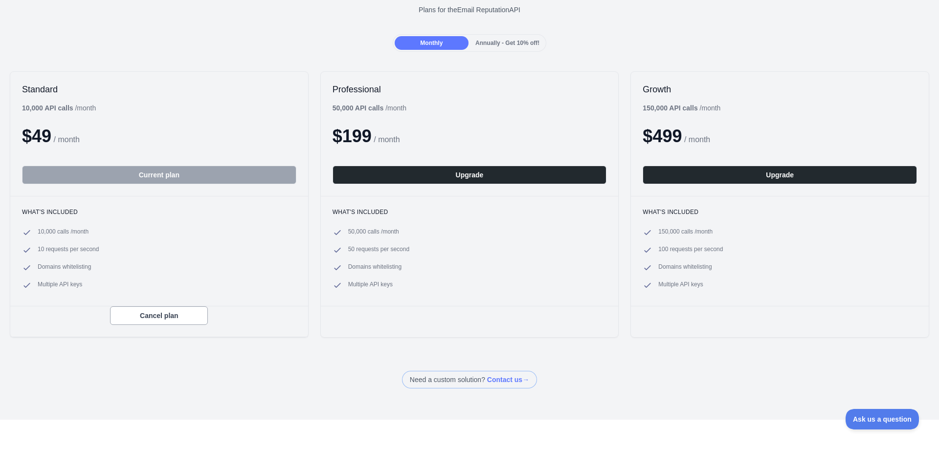
scroll to position [98, 0]
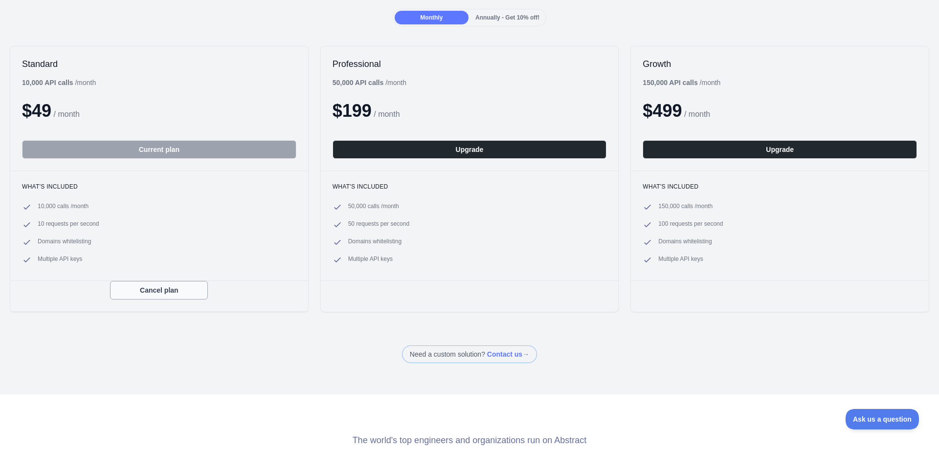
click at [179, 293] on button "Cancel plan" at bounding box center [159, 290] width 98 height 19
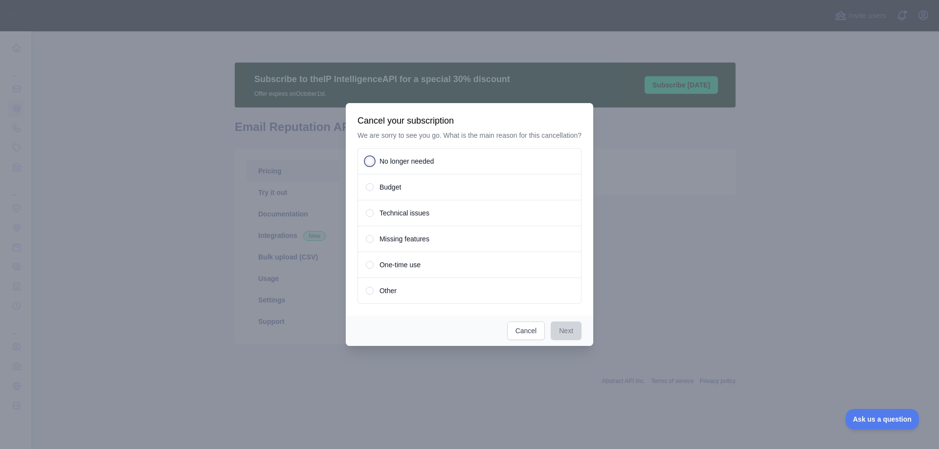
click at [427, 163] on span "No longer needed" at bounding box center [406, 161] width 54 height 10
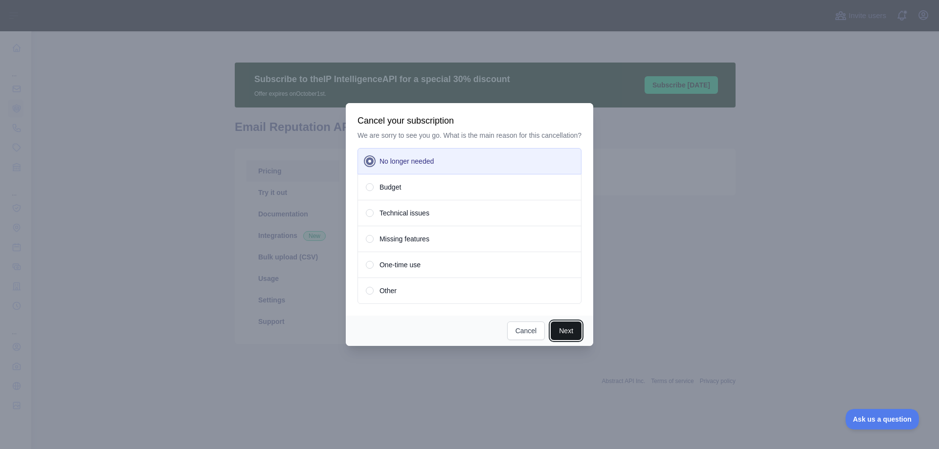
click at [554, 328] on button "Next" at bounding box center [565, 331] width 31 height 19
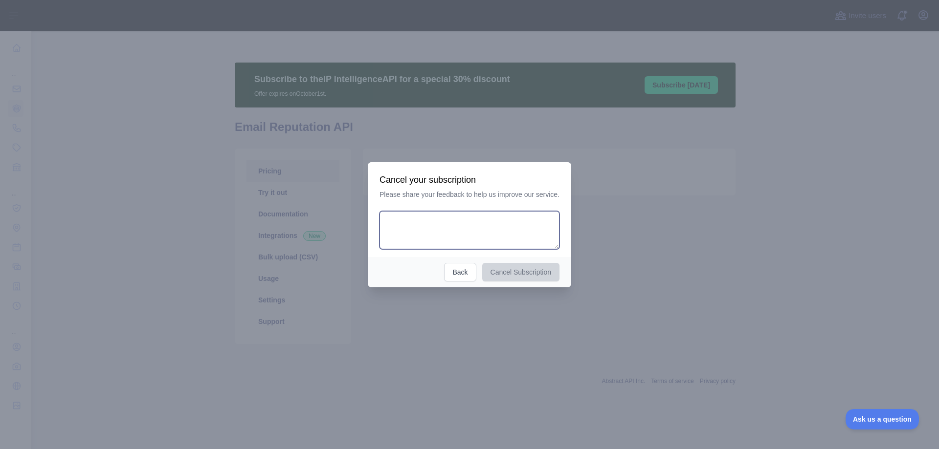
click at [459, 223] on textarea at bounding box center [469, 230] width 180 height 38
type textarea "**********"
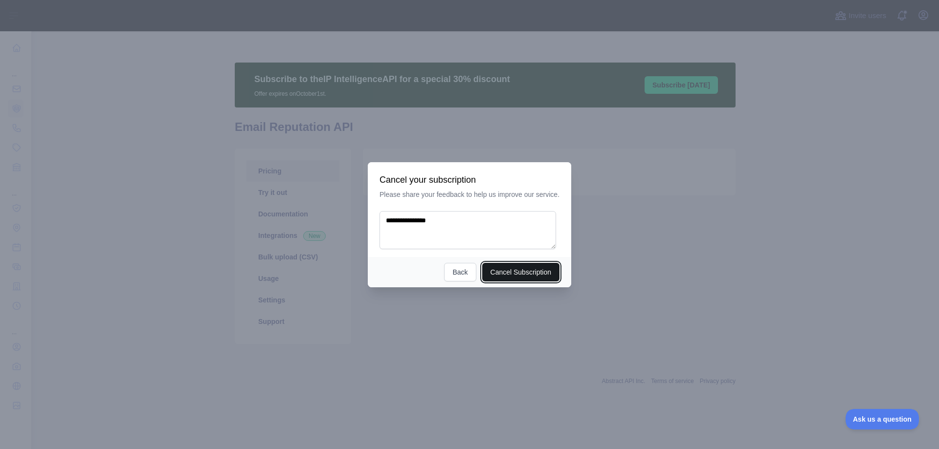
click at [535, 273] on button "Cancel Subscription" at bounding box center [521, 272] width 78 height 19
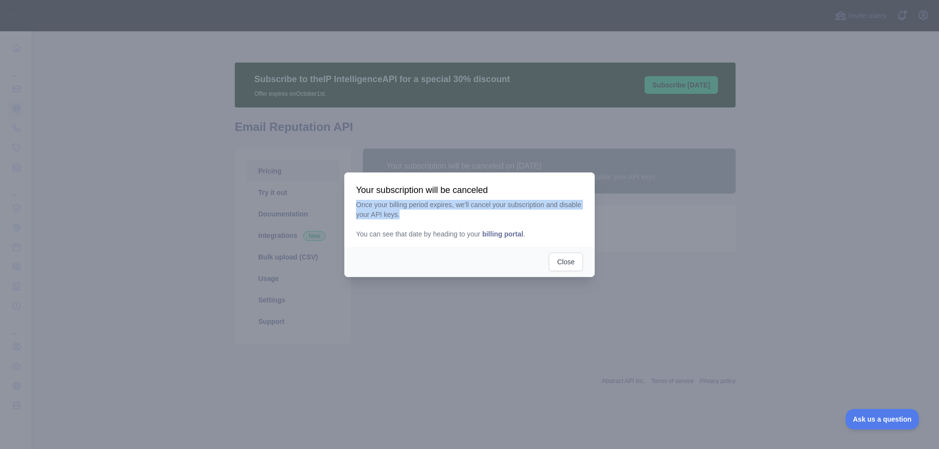
drag, startPoint x: 354, startPoint y: 206, endPoint x: 438, endPoint y: 216, distance: 83.7
click at [438, 216] on div "Your subscription will be canceled Once your billing period expires, we'll canc…" at bounding box center [469, 210] width 250 height 74
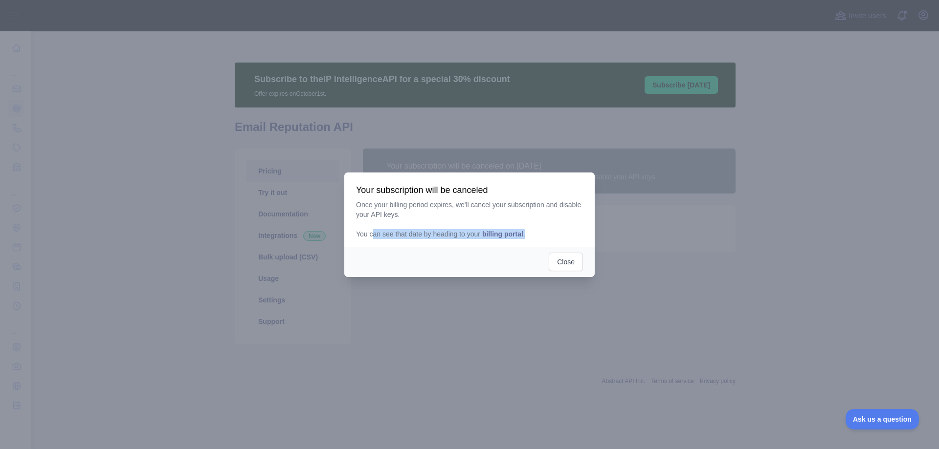
drag, startPoint x: 368, startPoint y: 233, endPoint x: 532, endPoint y: 233, distance: 163.8
click at [532, 233] on p "Once your billing period expires, we'll cancel your subscription and disable yo…" at bounding box center [469, 219] width 227 height 39
drag, startPoint x: 506, startPoint y: 230, endPoint x: 395, endPoint y: 233, distance: 111.5
click at [413, 233] on p "Once your billing period expires, we'll cancel your subscription and disable yo…" at bounding box center [469, 219] width 227 height 39
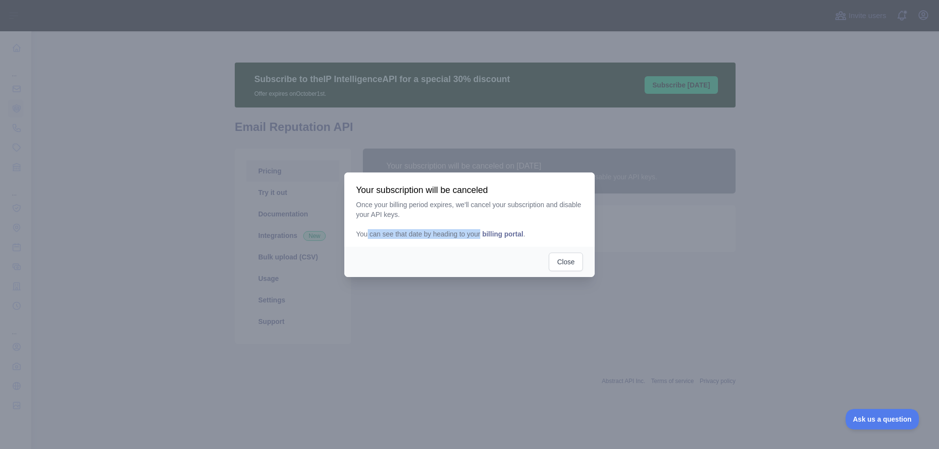
drag, startPoint x: 363, startPoint y: 236, endPoint x: 478, endPoint y: 236, distance: 114.4
click at [478, 236] on p "Once your billing period expires, we'll cancel your subscription and disable yo…" at bounding box center [469, 219] width 227 height 39
click at [508, 236] on span "billing portal" at bounding box center [502, 234] width 41 height 8
click at [560, 263] on button "Close" at bounding box center [566, 262] width 34 height 19
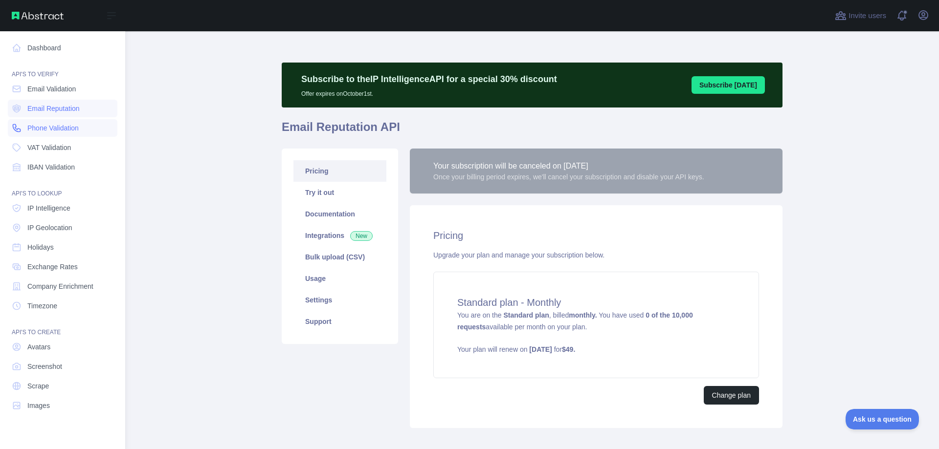
click at [66, 135] on link "Phone Validation" at bounding box center [63, 128] width 110 height 18
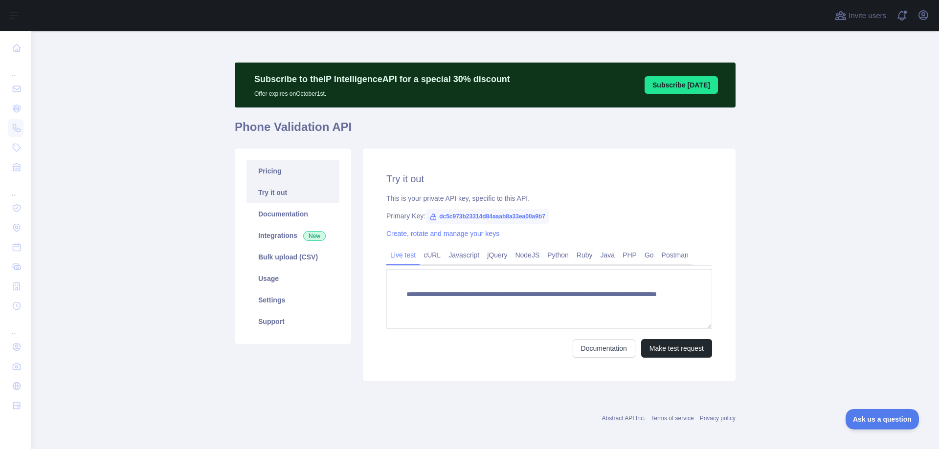
click at [310, 170] on link "Pricing" at bounding box center [292, 171] width 93 height 22
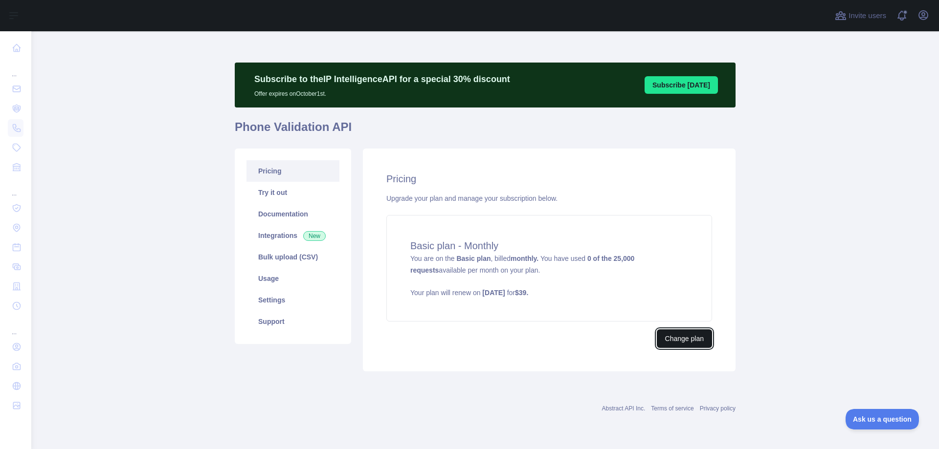
click at [666, 336] on button "Change plan" at bounding box center [684, 338] width 55 height 19
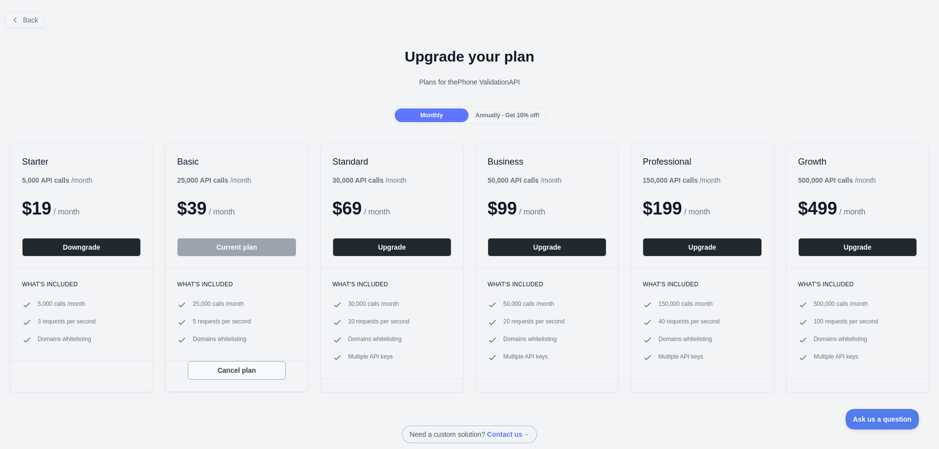
click at [242, 373] on button "Cancel plan" at bounding box center [237, 370] width 98 height 19
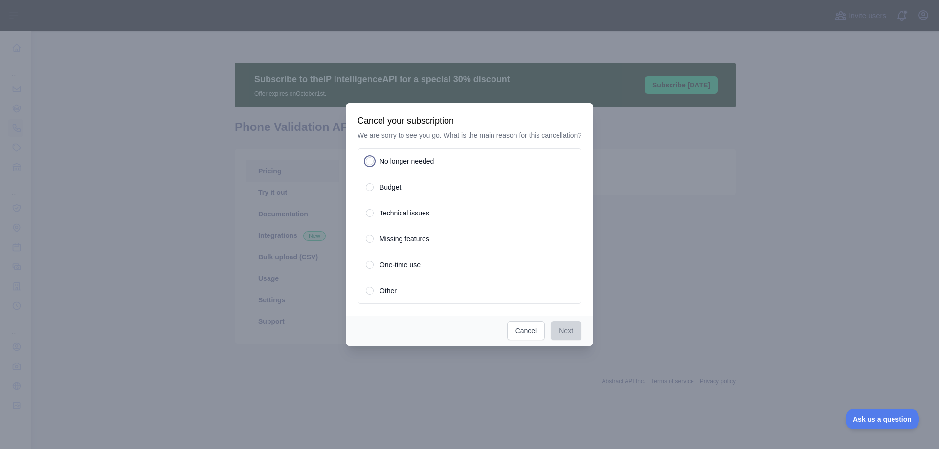
click at [403, 163] on span "No longer needed" at bounding box center [406, 161] width 54 height 10
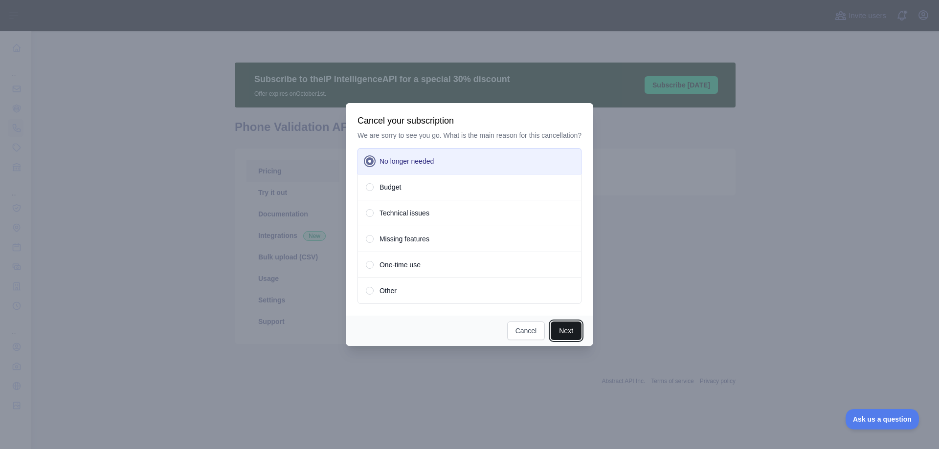
click at [568, 336] on button "Next" at bounding box center [565, 331] width 31 height 19
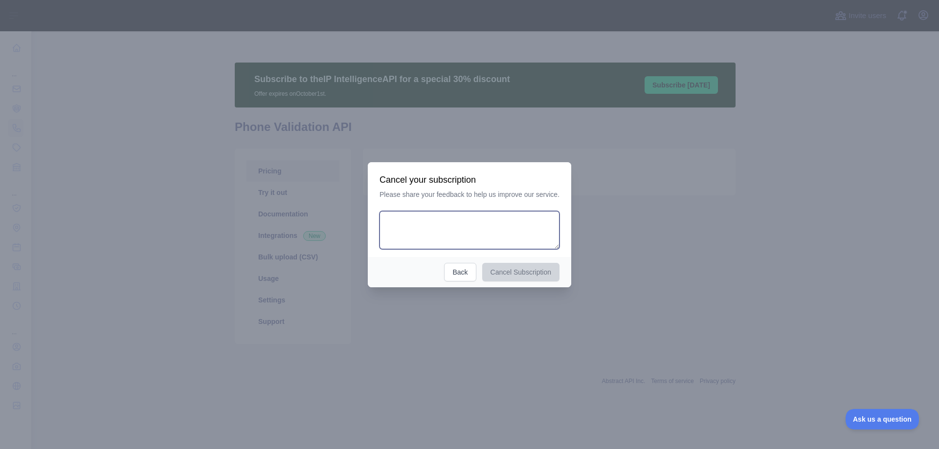
click at [460, 240] on textarea at bounding box center [469, 230] width 180 height 38
type textarea "**********"
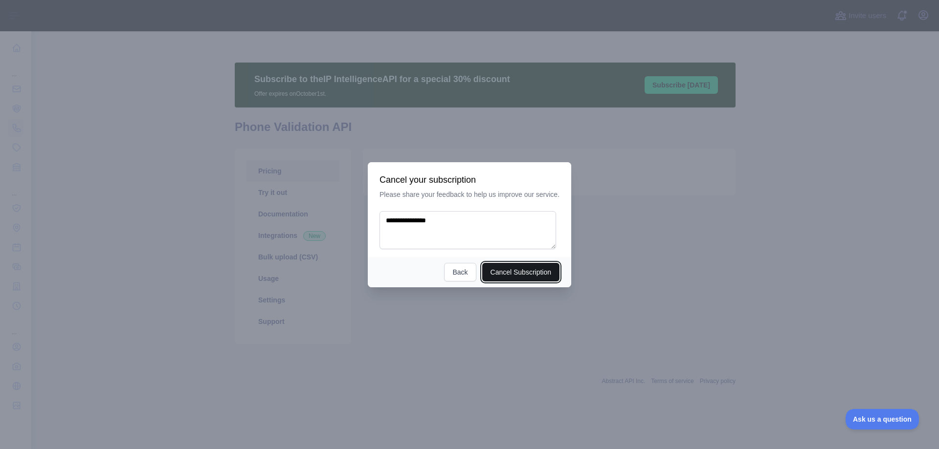
click at [517, 274] on button "Cancel Subscription" at bounding box center [521, 272] width 78 height 19
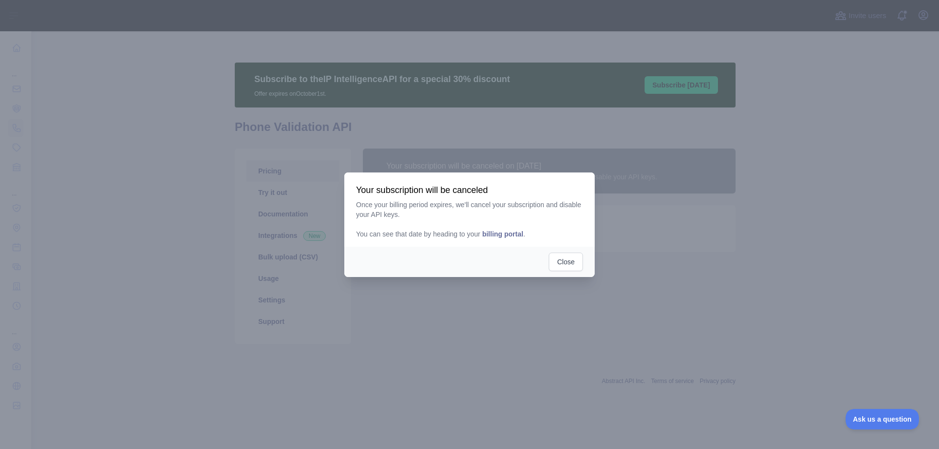
click at [500, 237] on span "billing portal" at bounding box center [502, 234] width 41 height 8
